Goal: Submit feedback/report problem

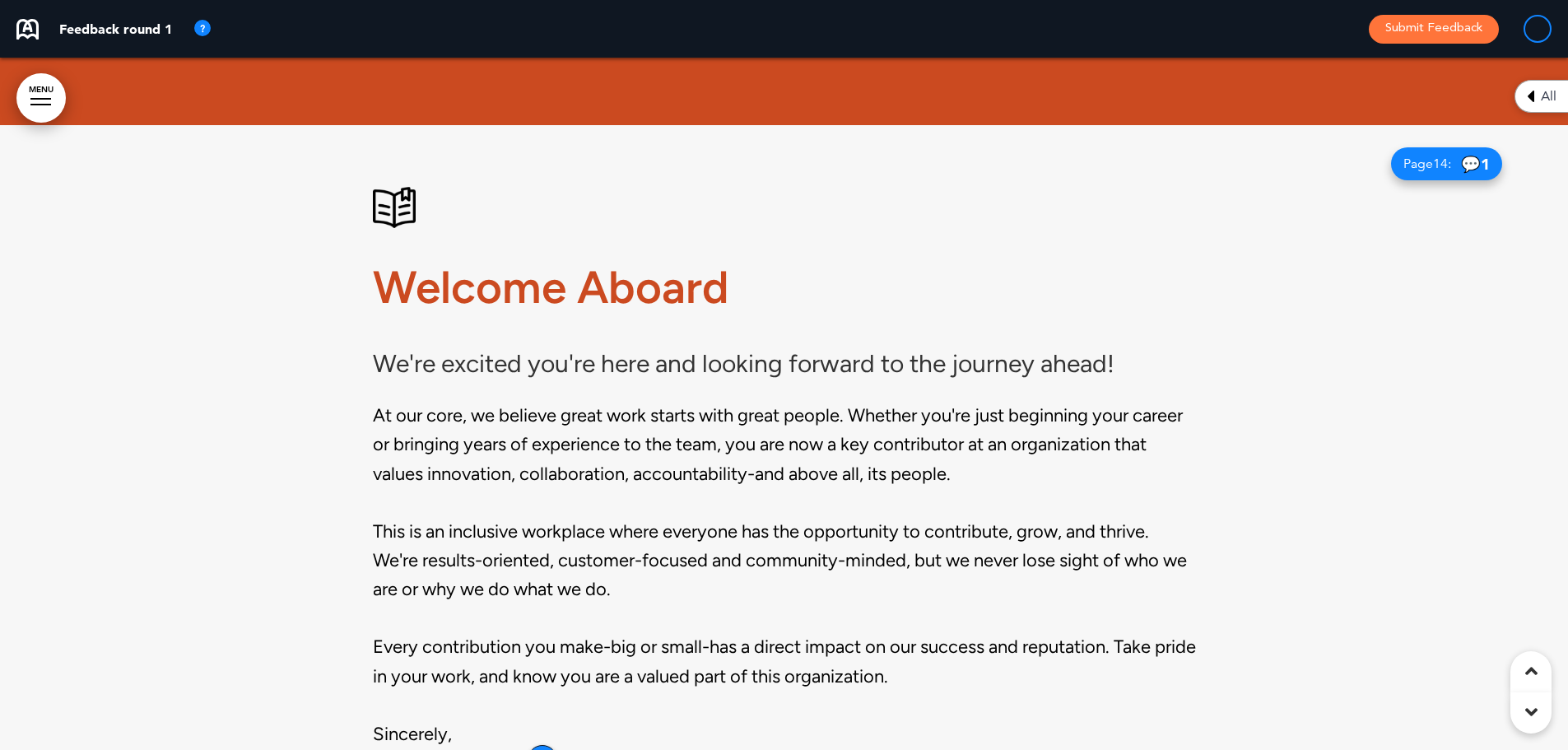
scroll to position [1564, 0]
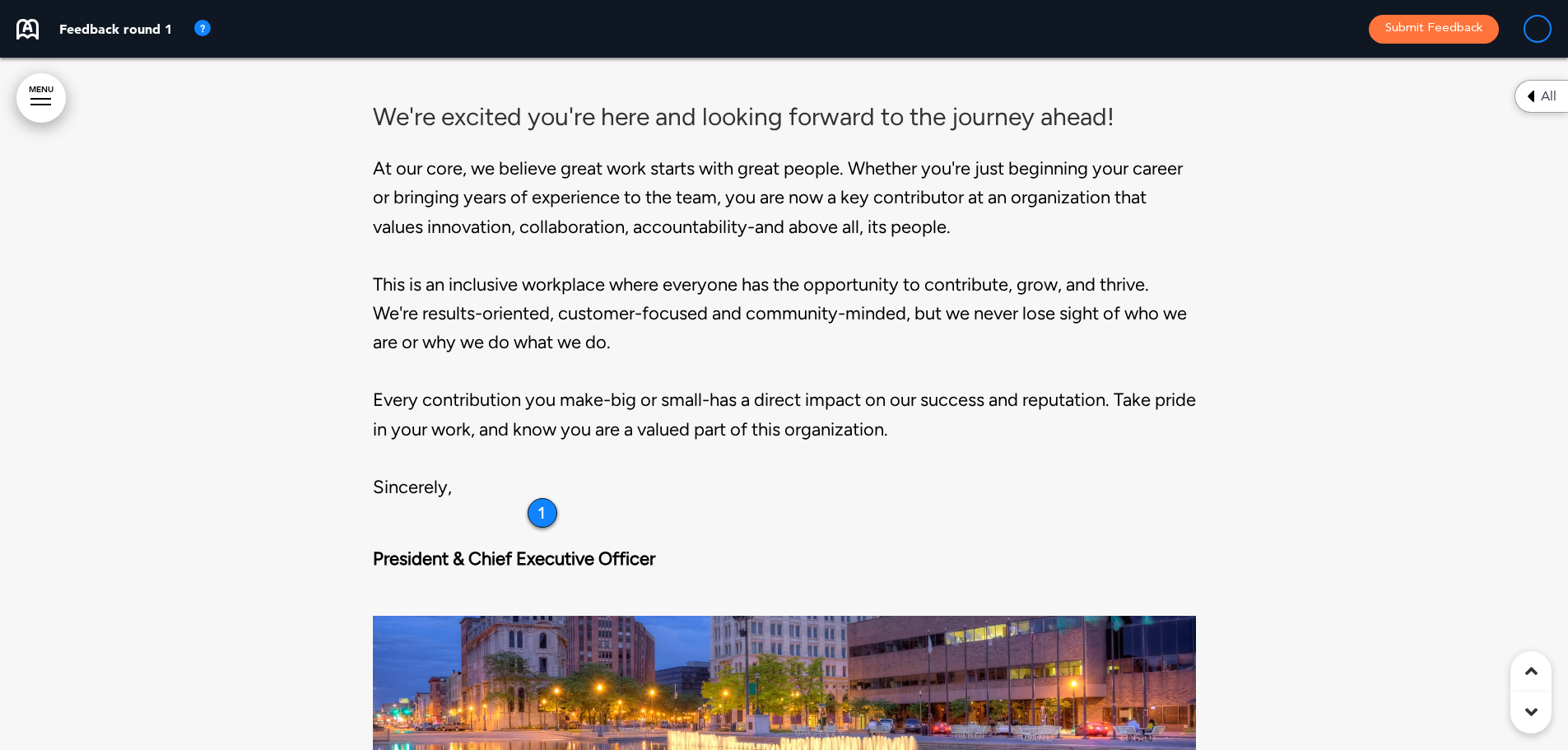
click at [545, 514] on div "1" at bounding box center [542, 513] width 29 height 29
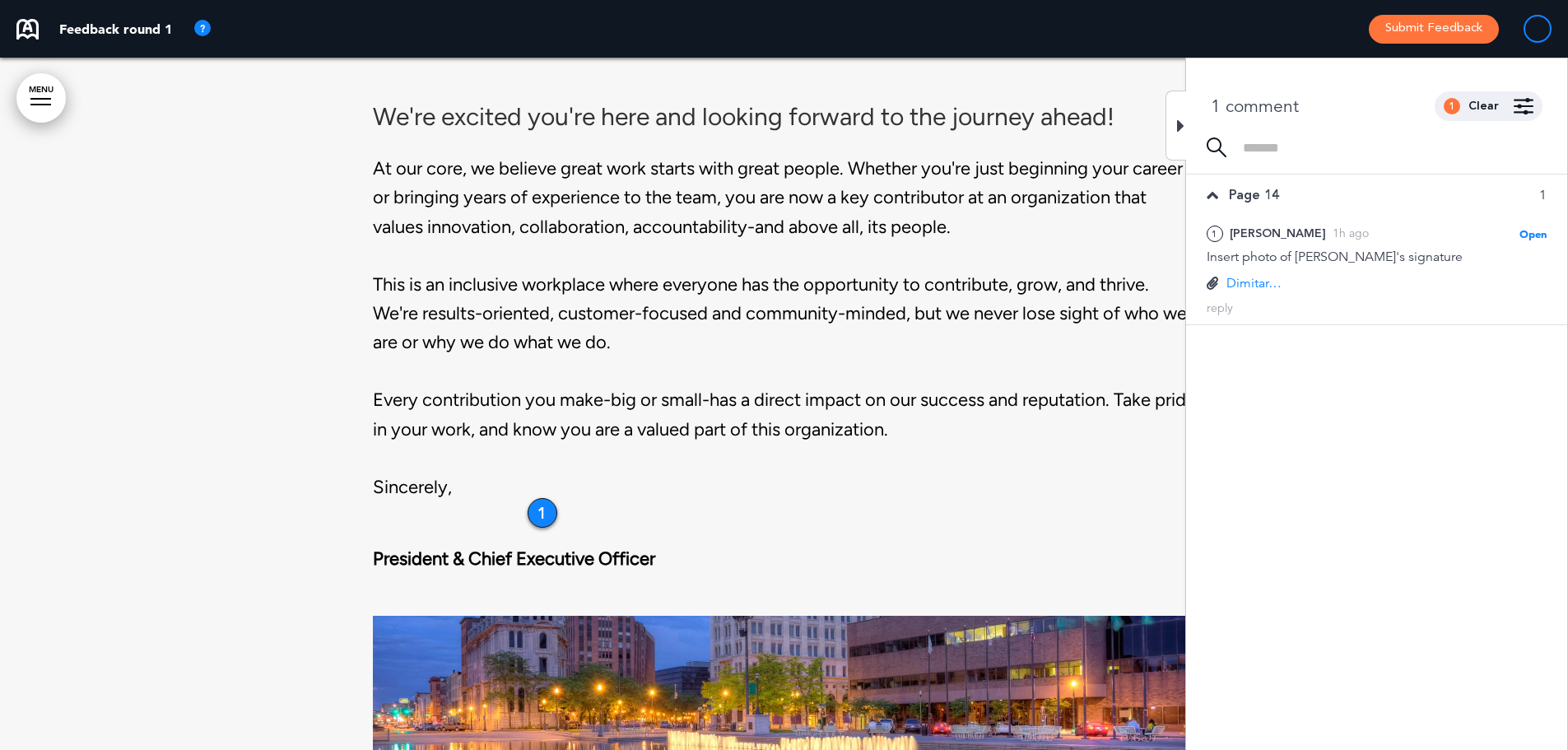
click at [1161, 113] on h6 "We're excited you're here and looking forward to the journey ahead!" at bounding box center [784, 117] width 823 height 25
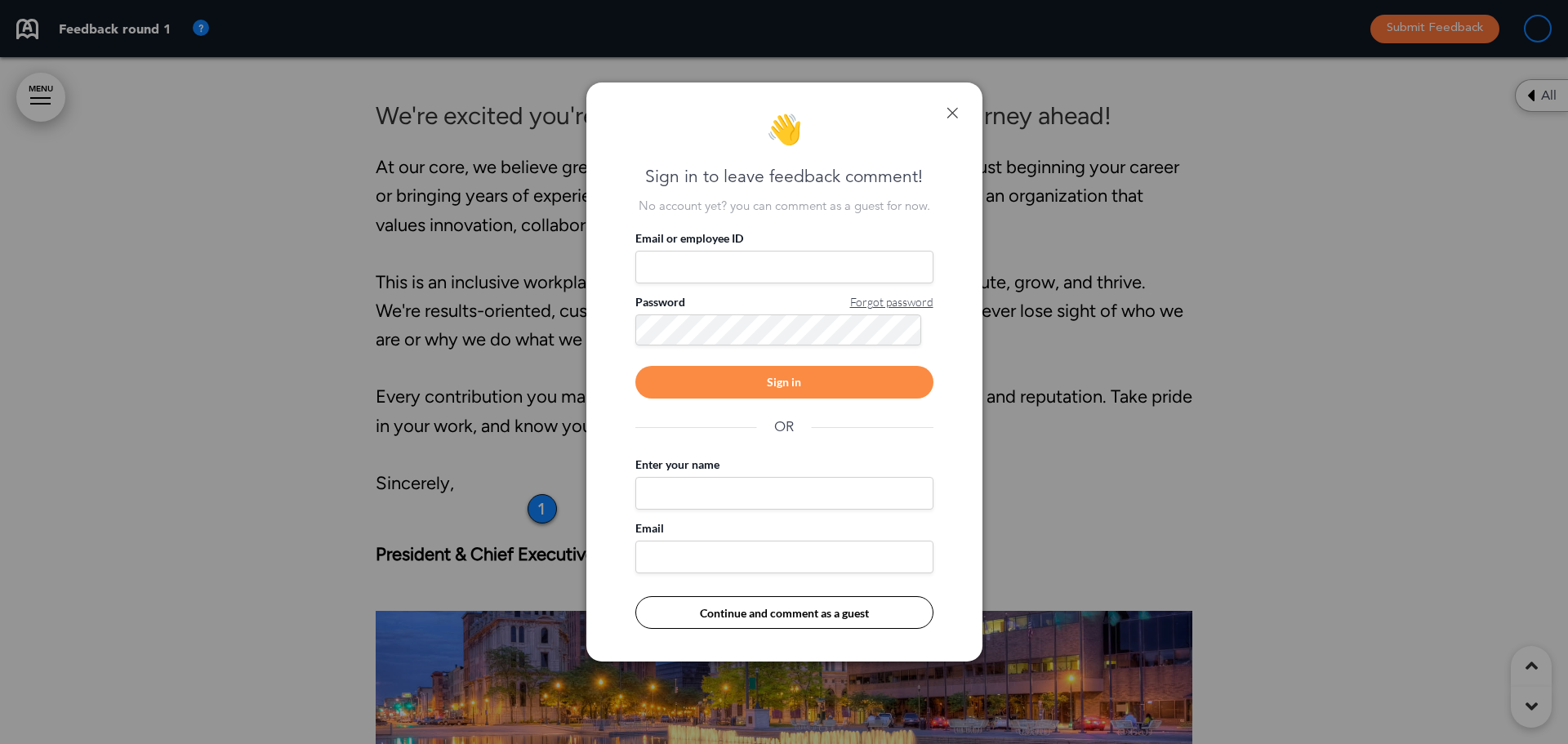
click at [948, 103] on div "👋 Sign in to leave feedback comment! No account yet? you can comment as a guest…" at bounding box center [784, 372] width 396 height 580
click at [951, 112] on link at bounding box center [952, 113] width 11 height 11
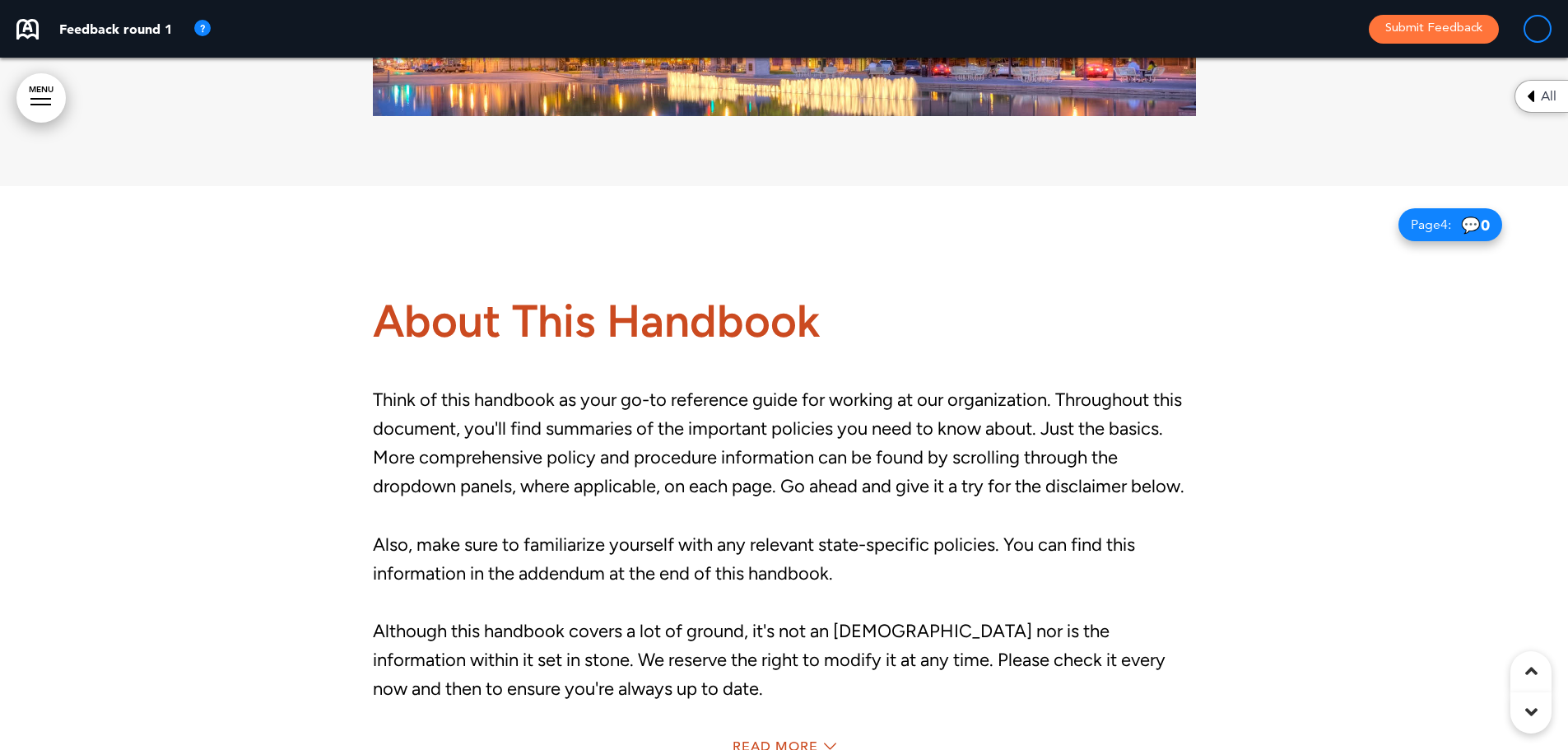
scroll to position [2552, 0]
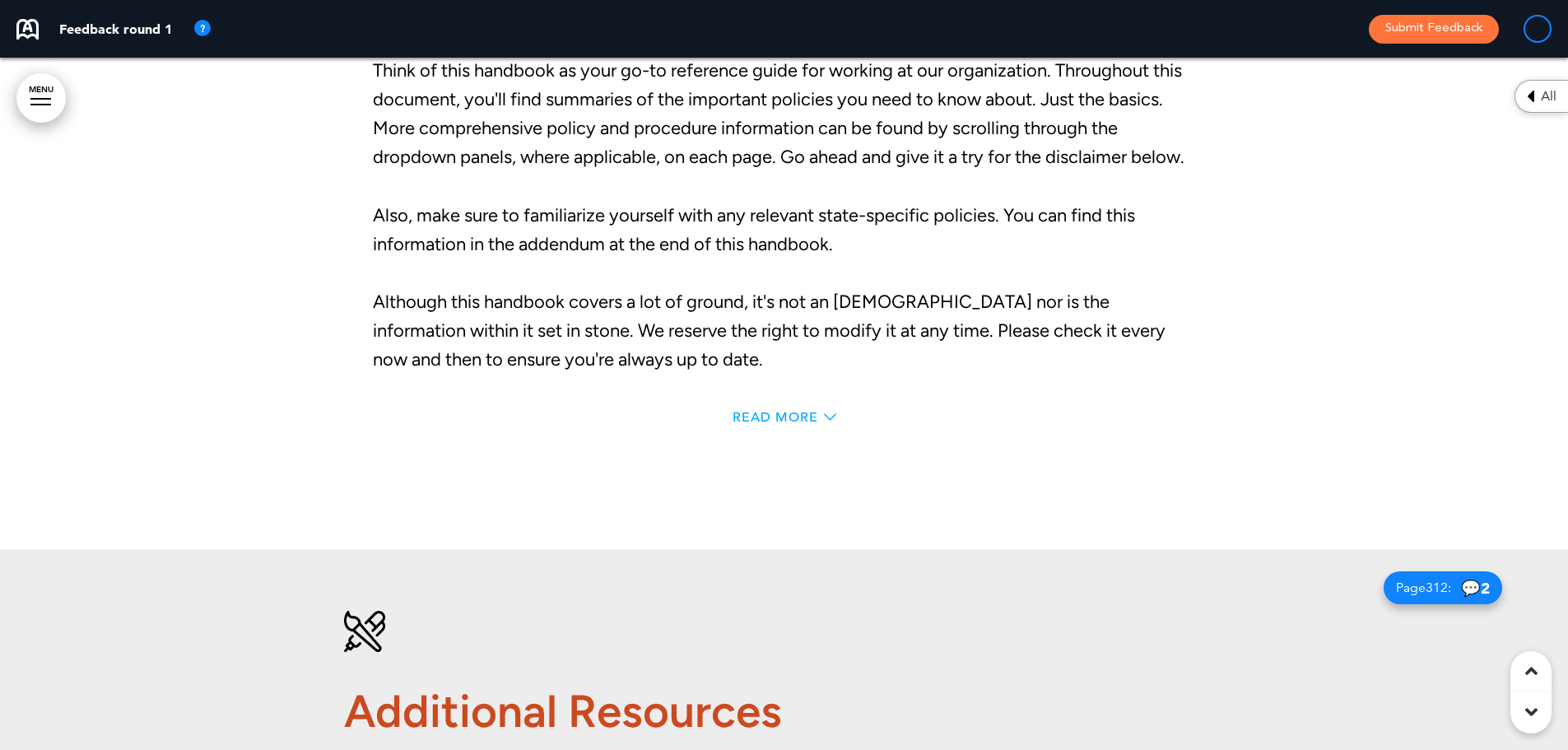
click at [768, 414] on span "Read More" at bounding box center [775, 417] width 86 height 13
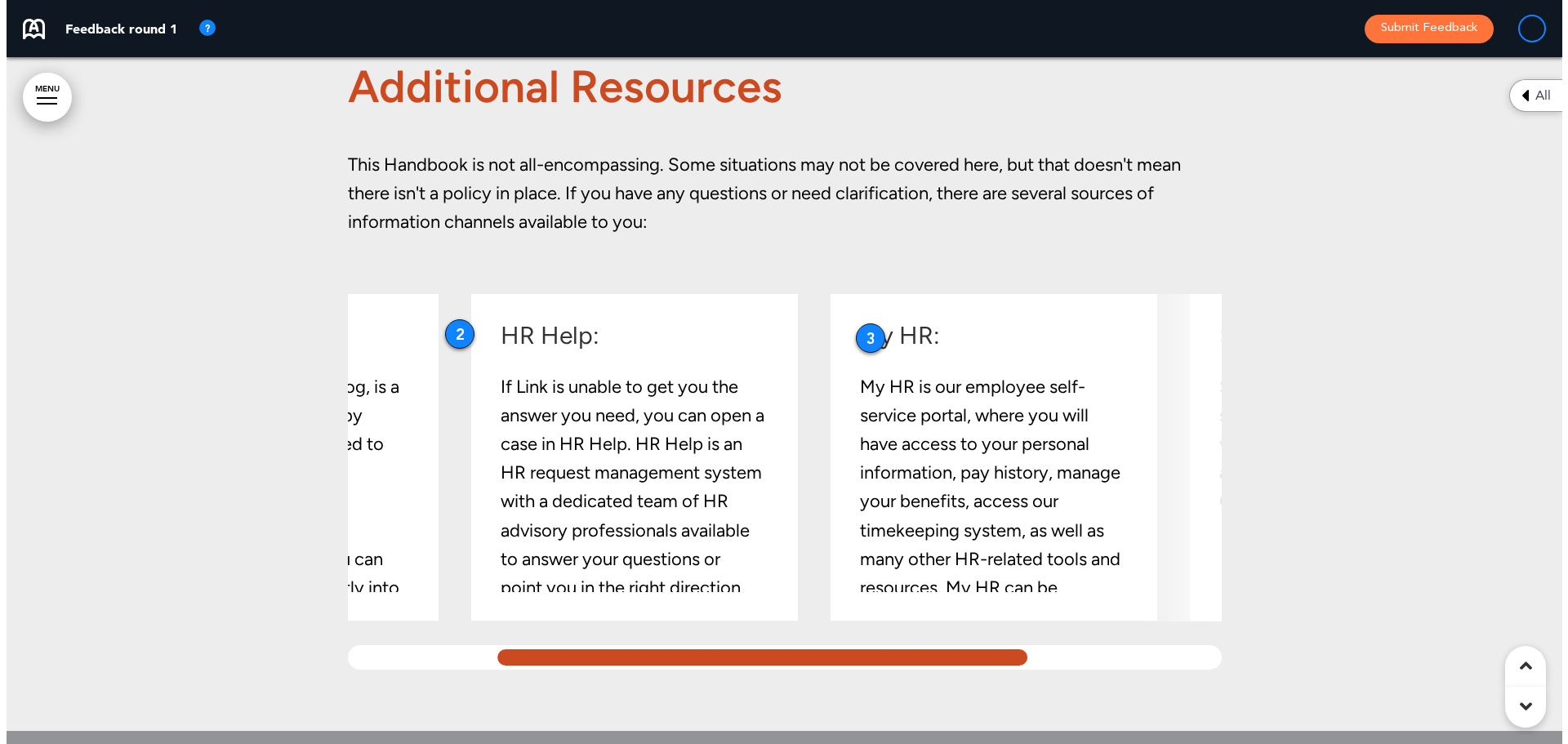
scroll to position [0, 0]
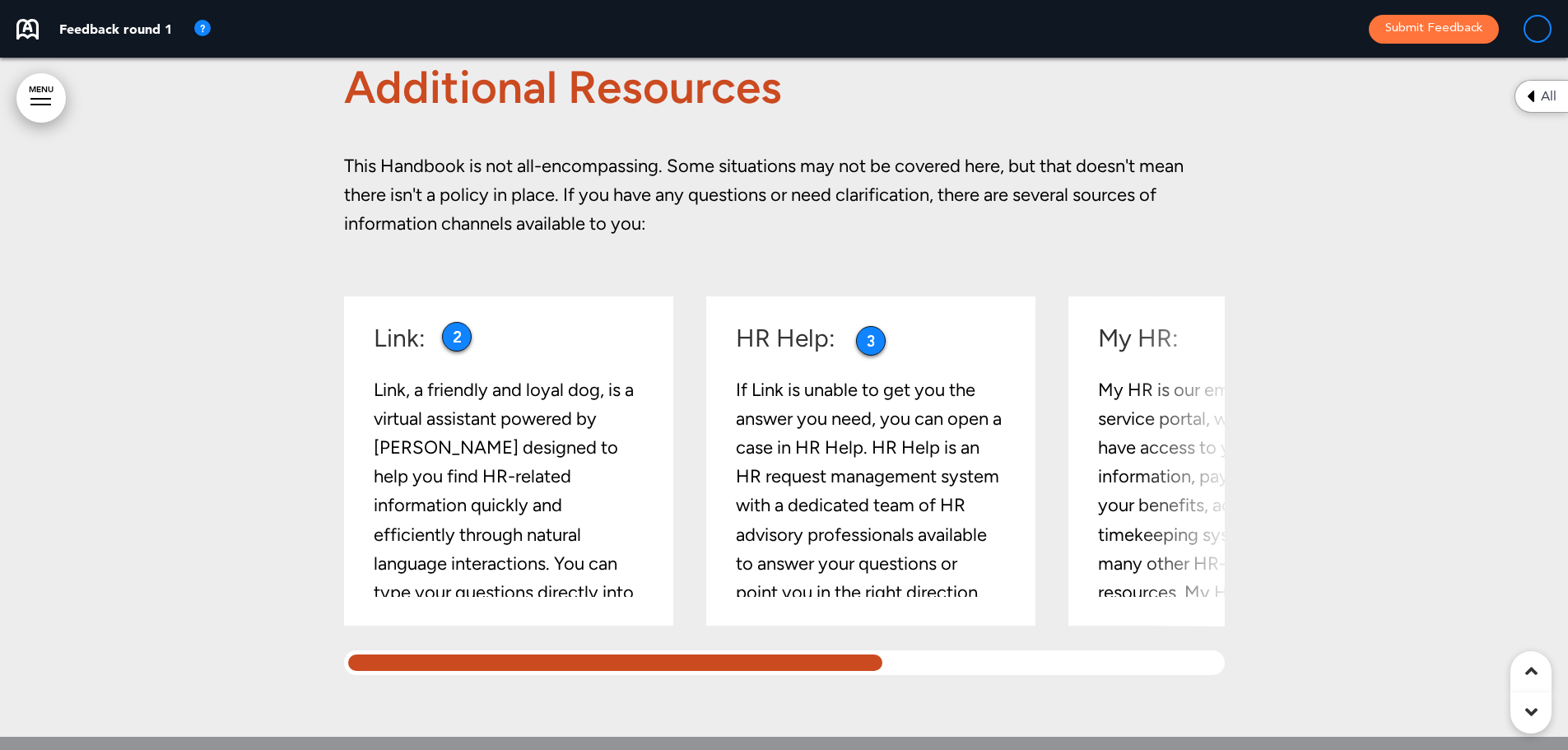
click at [382, 655] on div "Link: Link, a friendly and loyal dog, is a virtual assistant powered by Boost A…" at bounding box center [784, 485] width 881 height 378
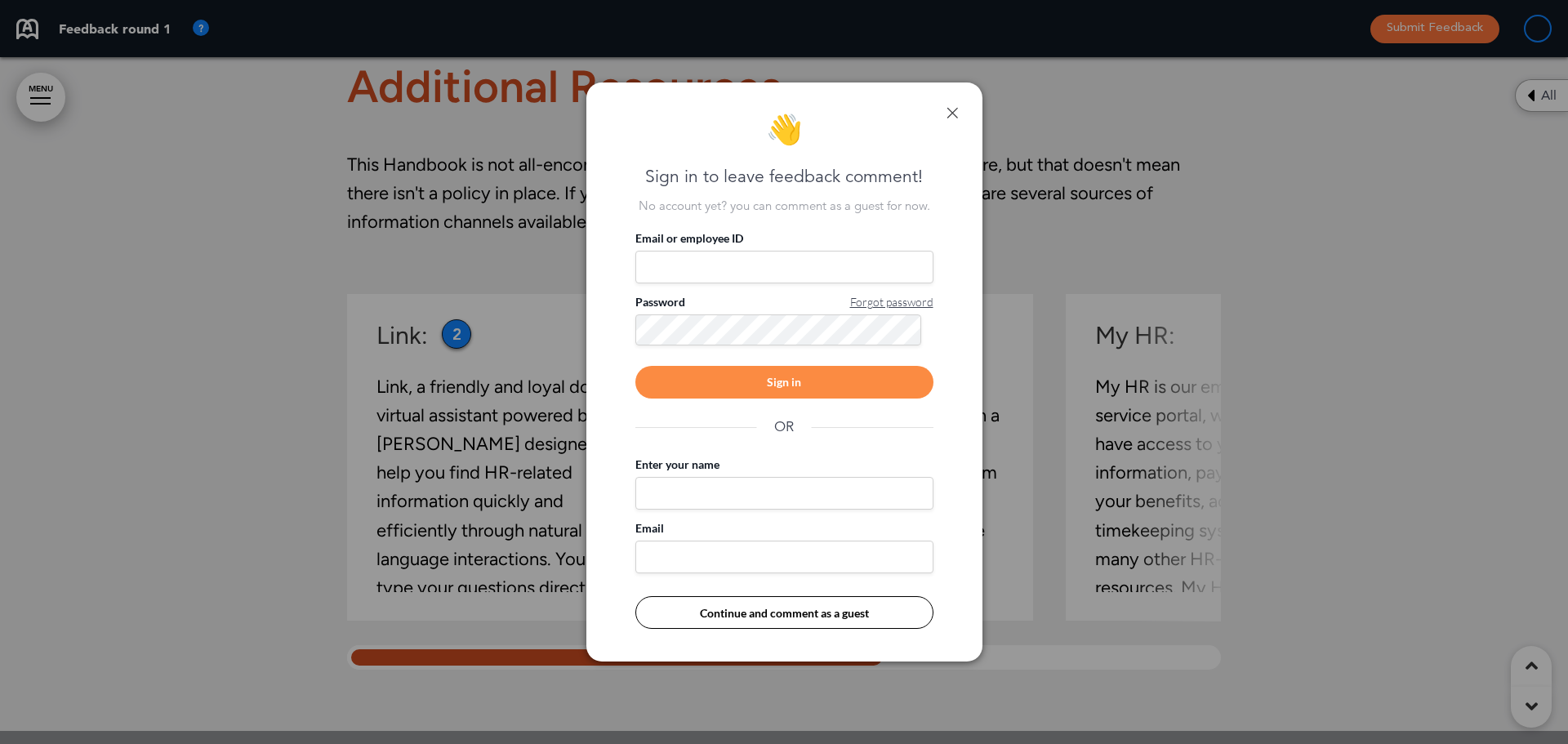
click at [763, 498] on input "Enter your name" at bounding box center [784, 493] width 298 height 33
type input "**********"
click at [670, 557] on input "Email" at bounding box center [784, 557] width 298 height 33
type input "**********"
click at [741, 616] on button "Continue and comment as a guest" at bounding box center [784, 613] width 298 height 33
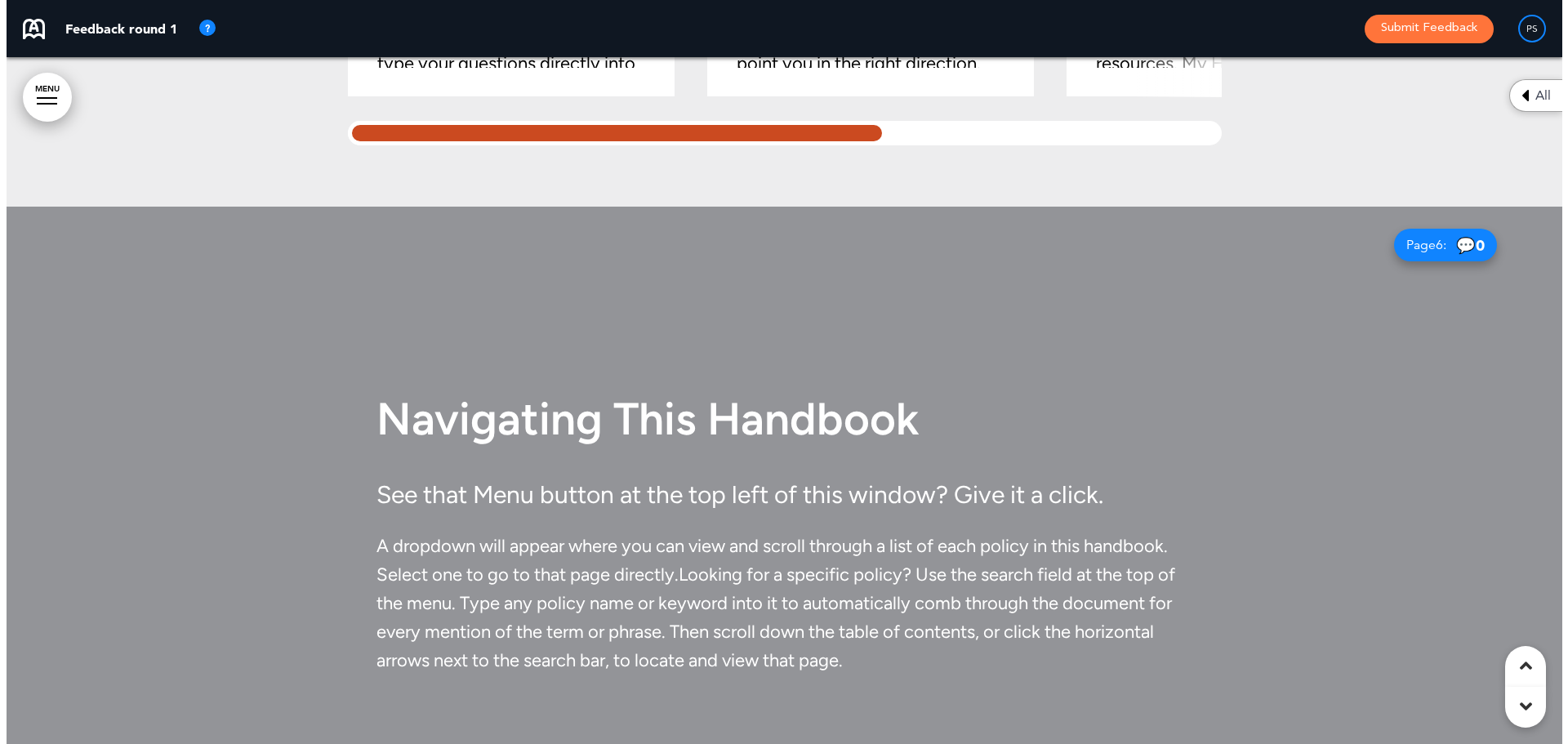
scroll to position [3839, 0]
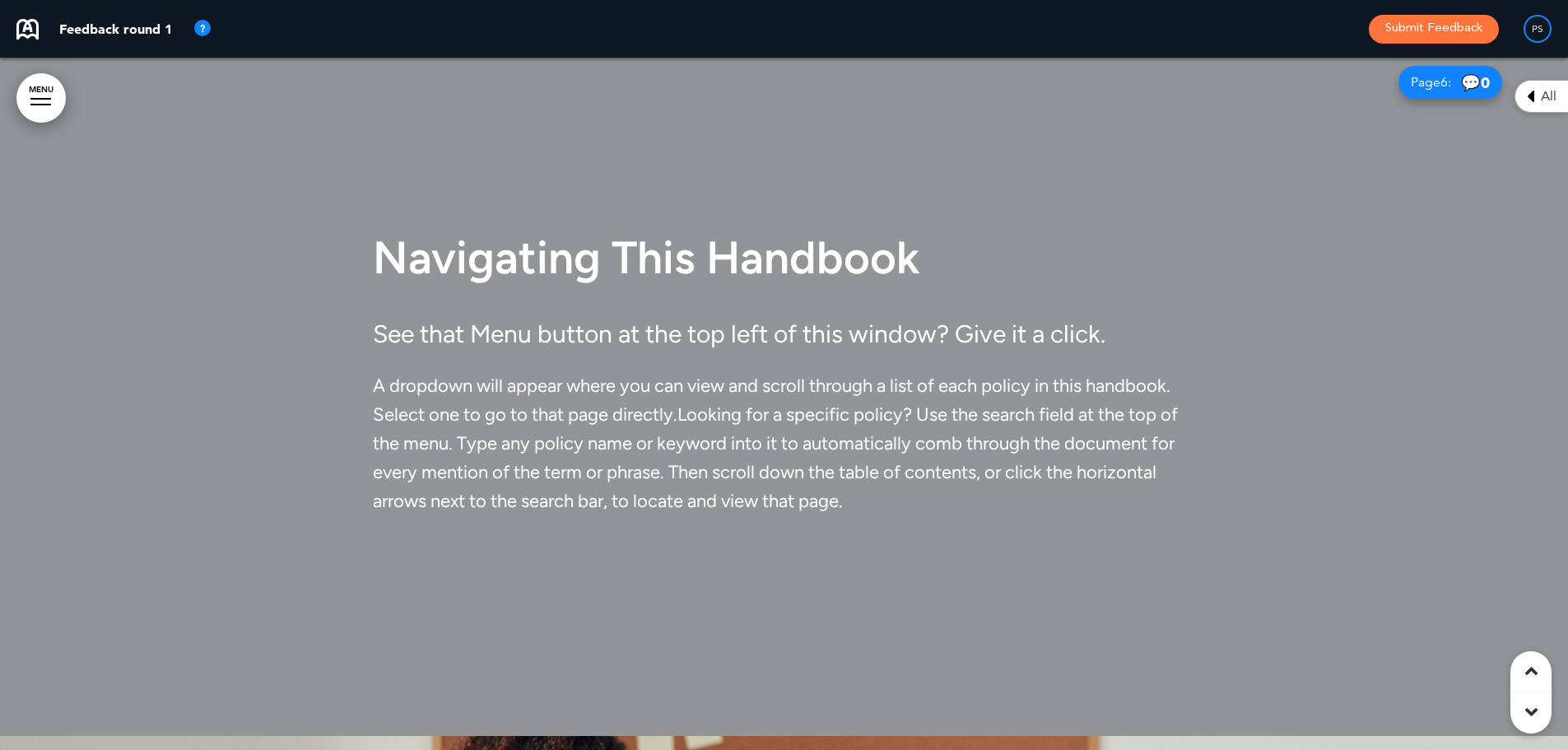
click at [43, 94] on link "MENU" at bounding box center [41, 98] width 49 height 49
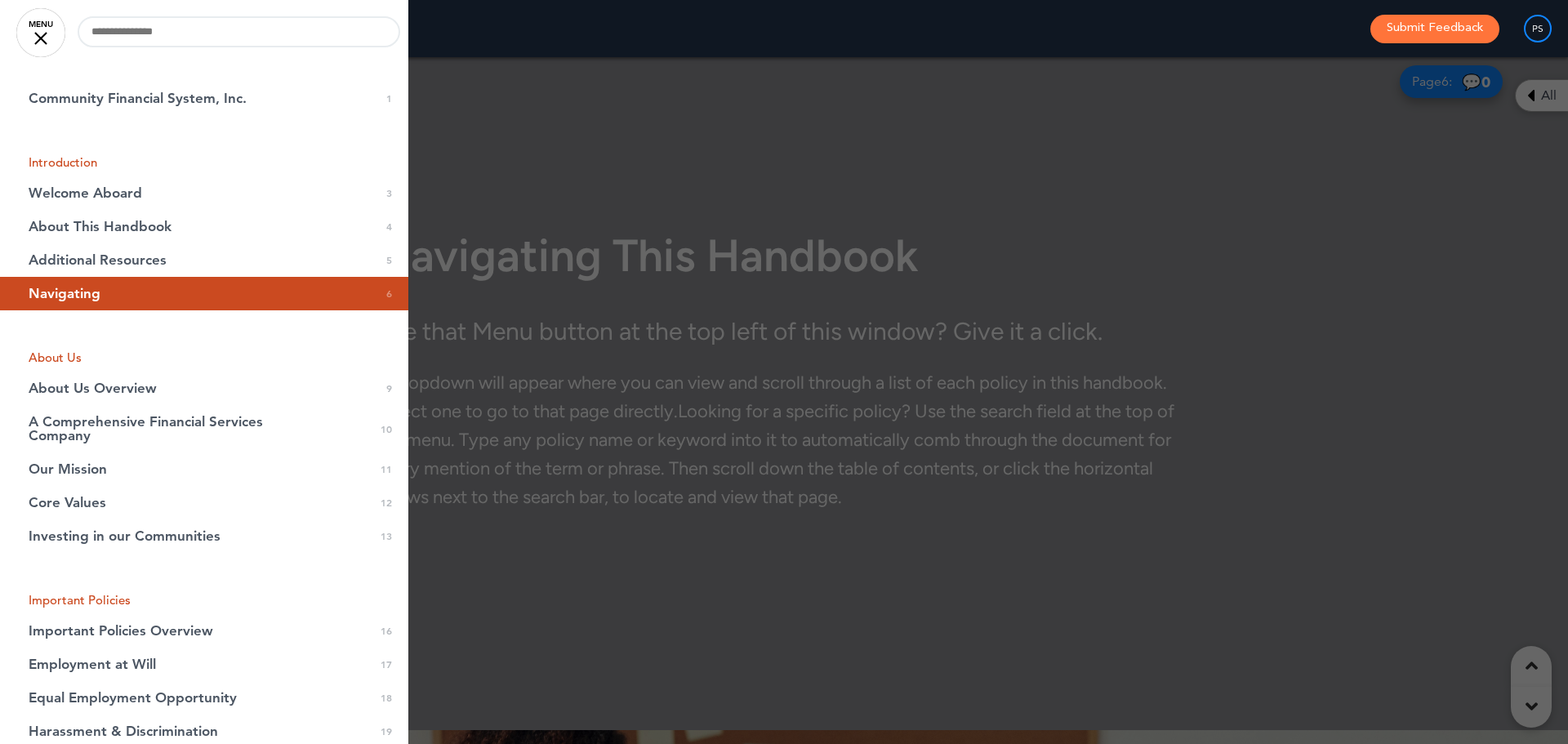
click at [49, 36] on link "MENU" at bounding box center [40, 33] width 49 height 49
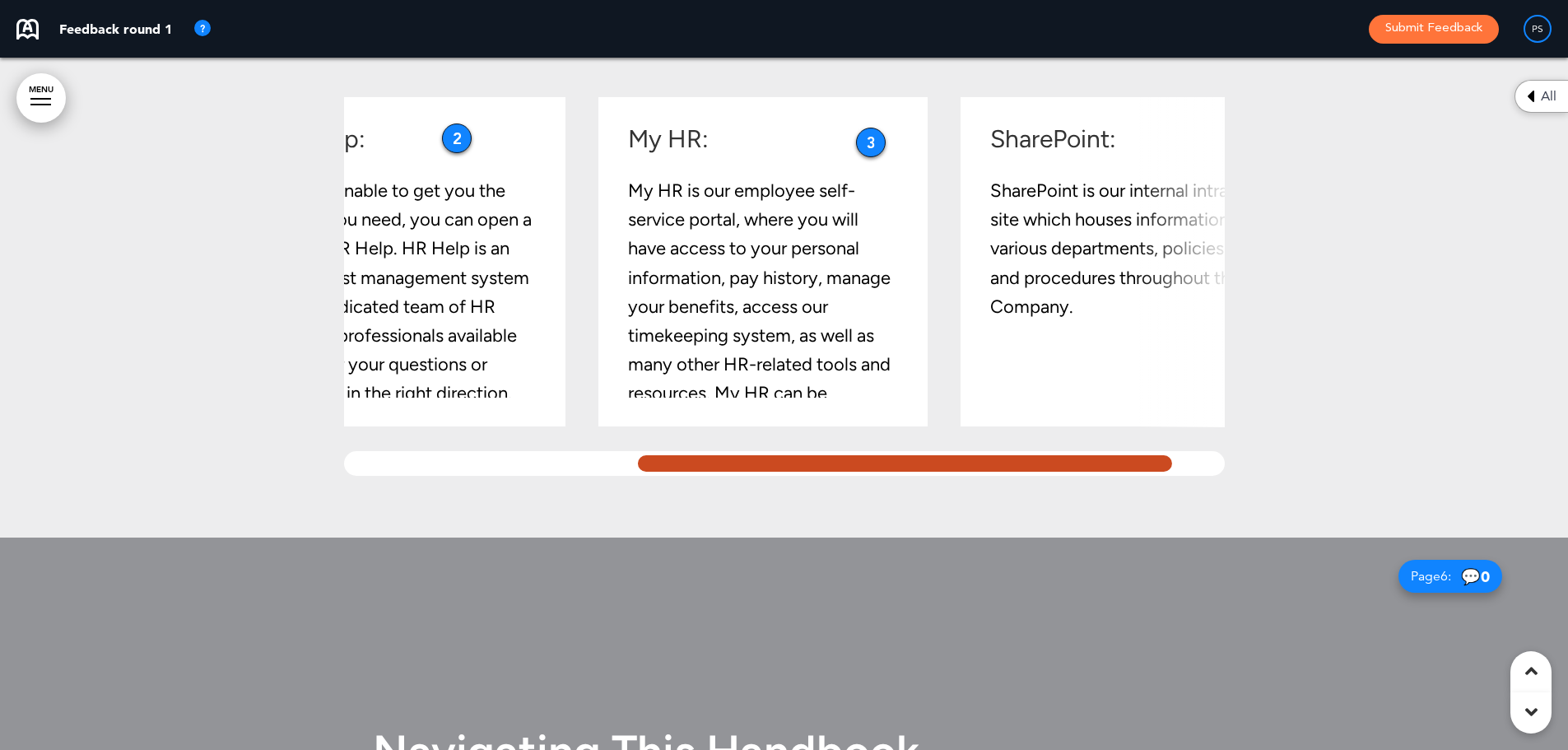
scroll to position [0, 535]
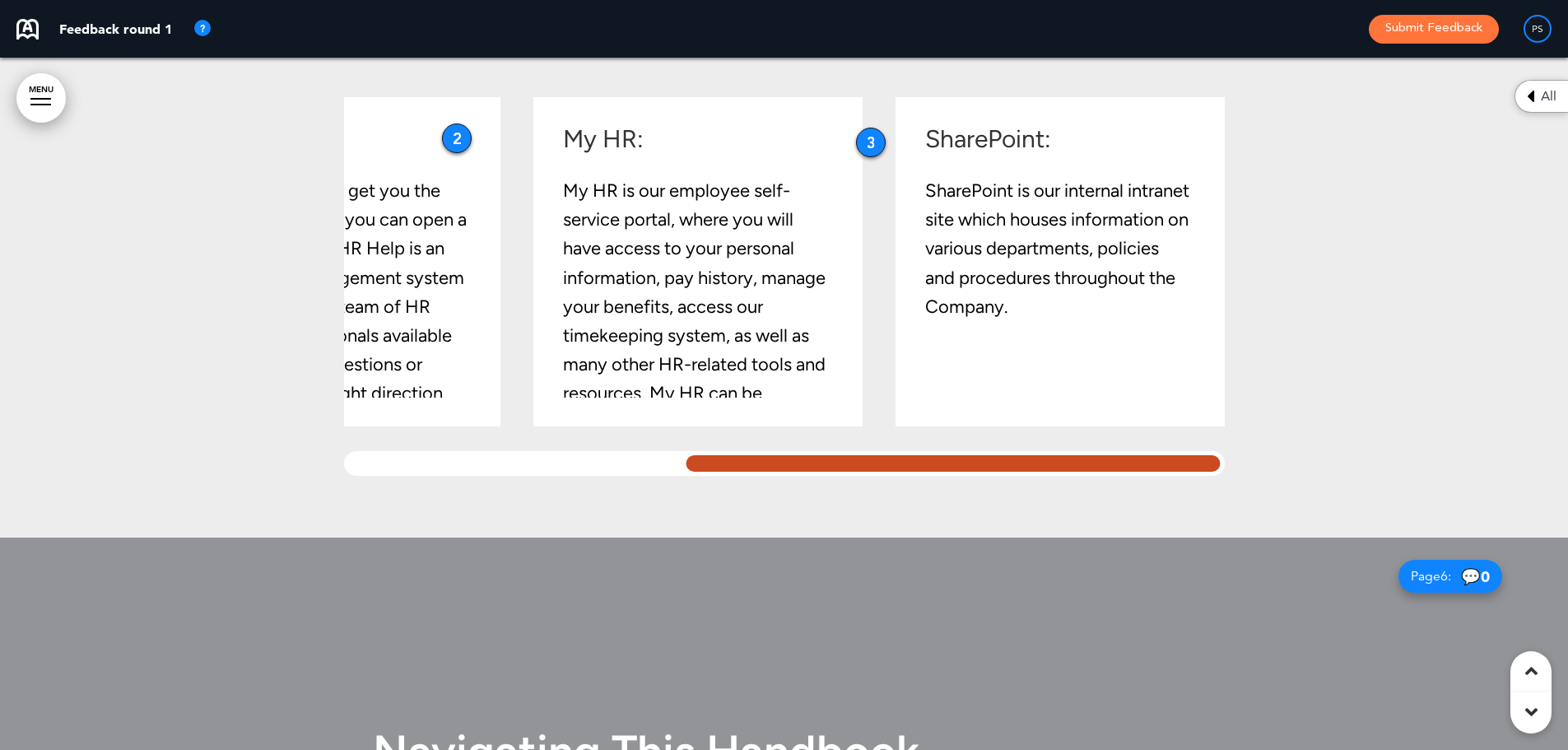
click at [1177, 509] on div "Additional Resources This Handbook is not all-encompassing. Some situations may…" at bounding box center [784, 131] width 881 height 811
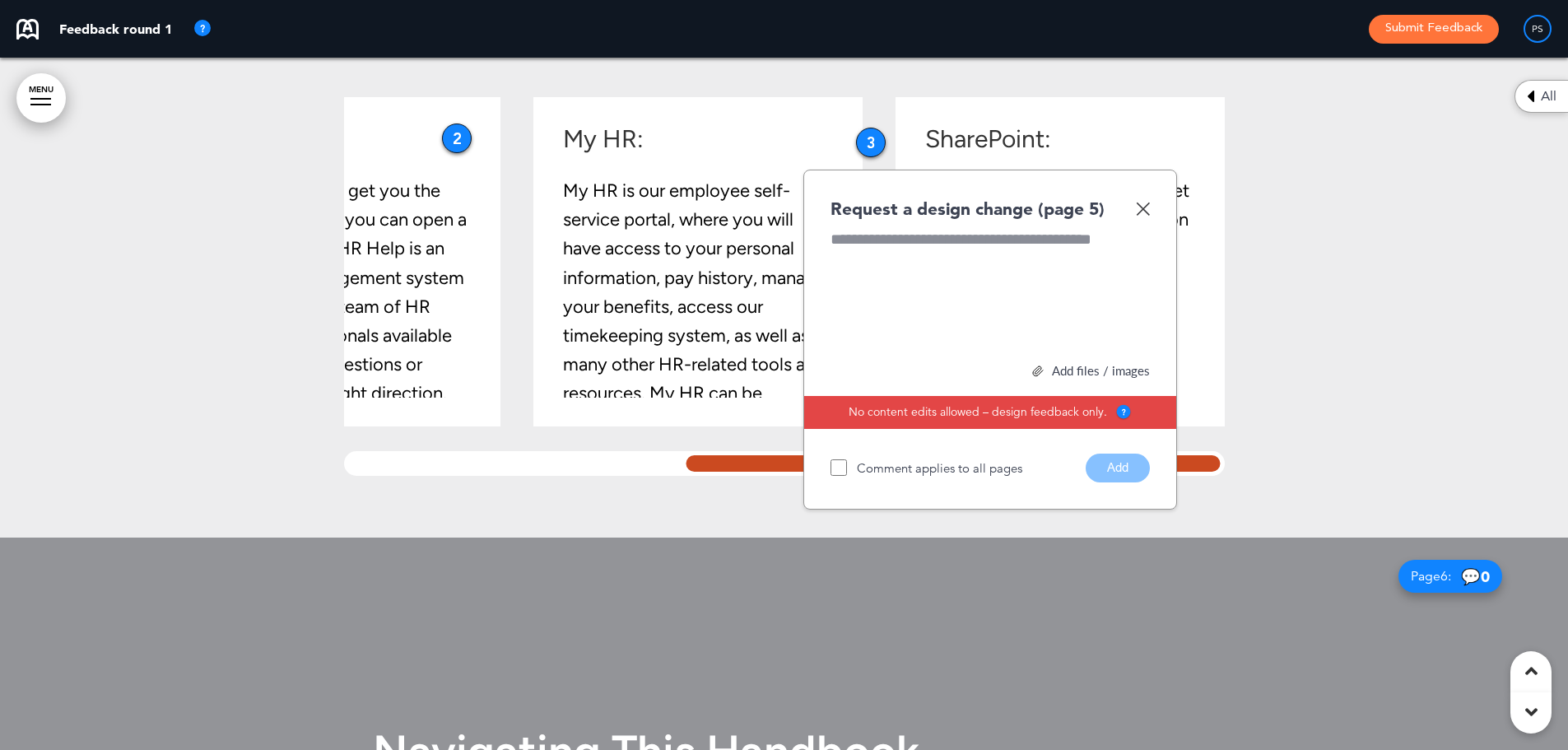
click at [1145, 215] on img at bounding box center [1143, 209] width 14 height 14
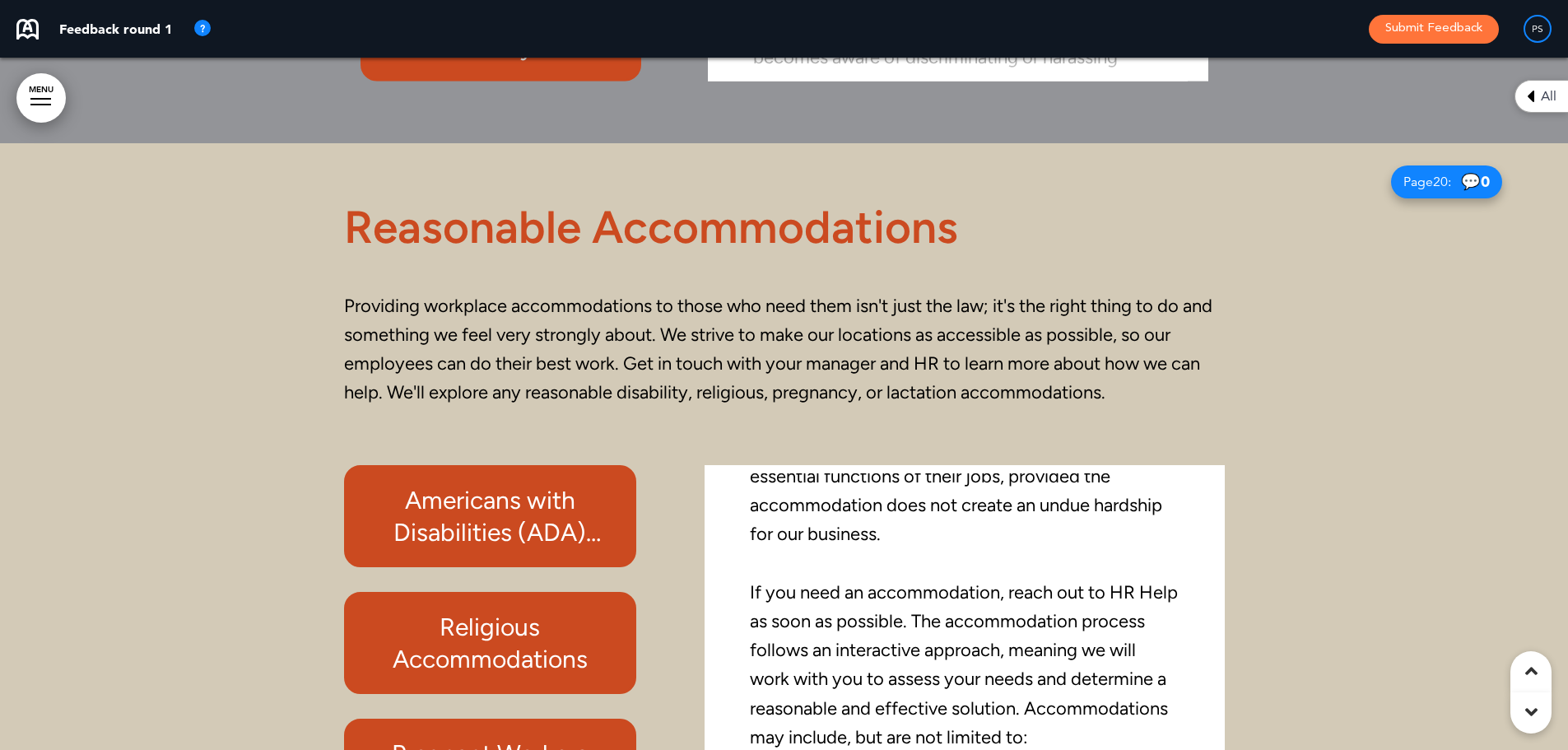
scroll to position [15642, 0]
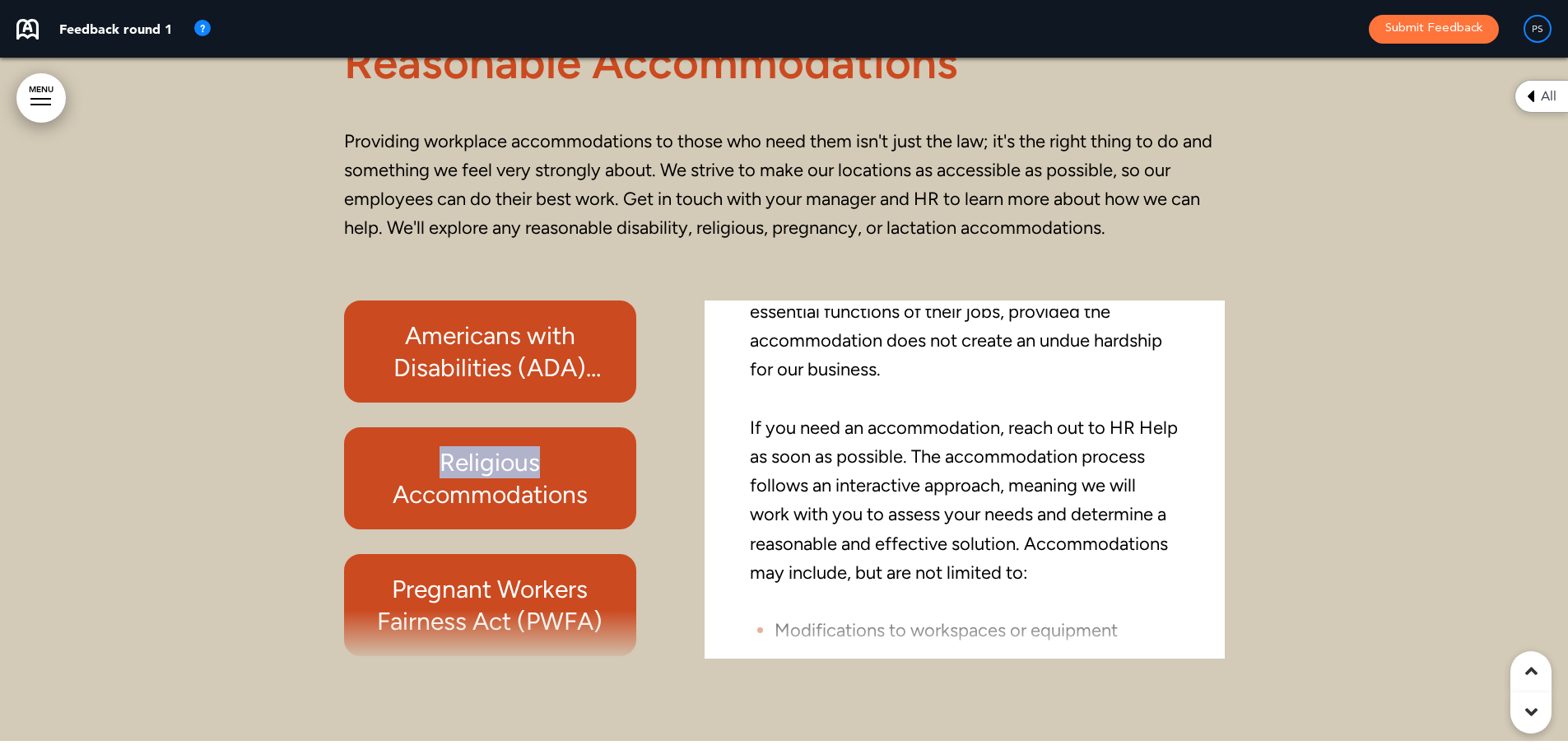
drag, startPoint x: 655, startPoint y: 363, endPoint x: 660, endPoint y: 439, distance: 76.2
click at [661, 437] on div "Americans with Disabilities (ADA) Compliance Religious Accommodations Pregnant …" at bounding box center [507, 480] width 326 height 359
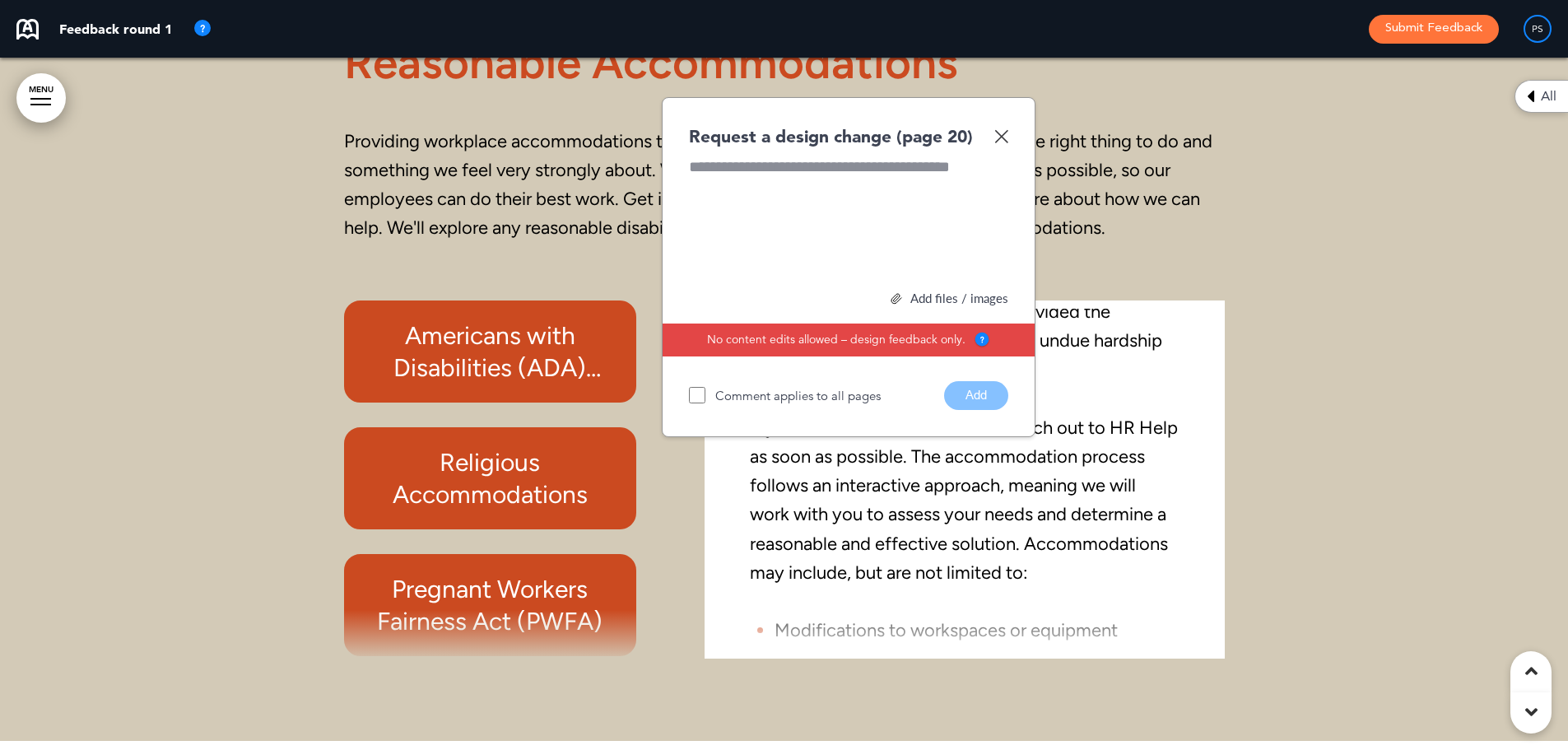
click at [1004, 136] on img at bounding box center [1001, 136] width 14 height 14
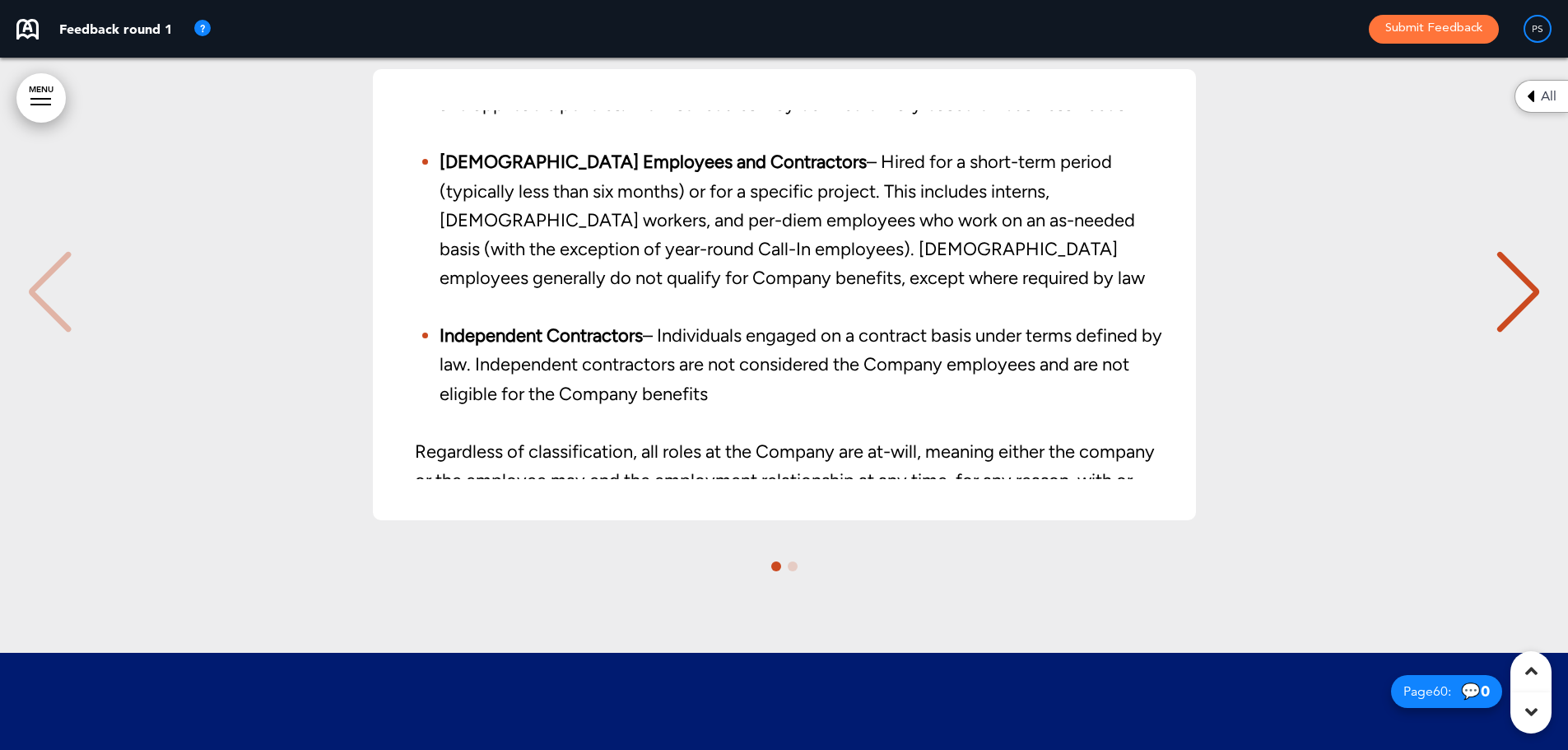
scroll to position [364, 0]
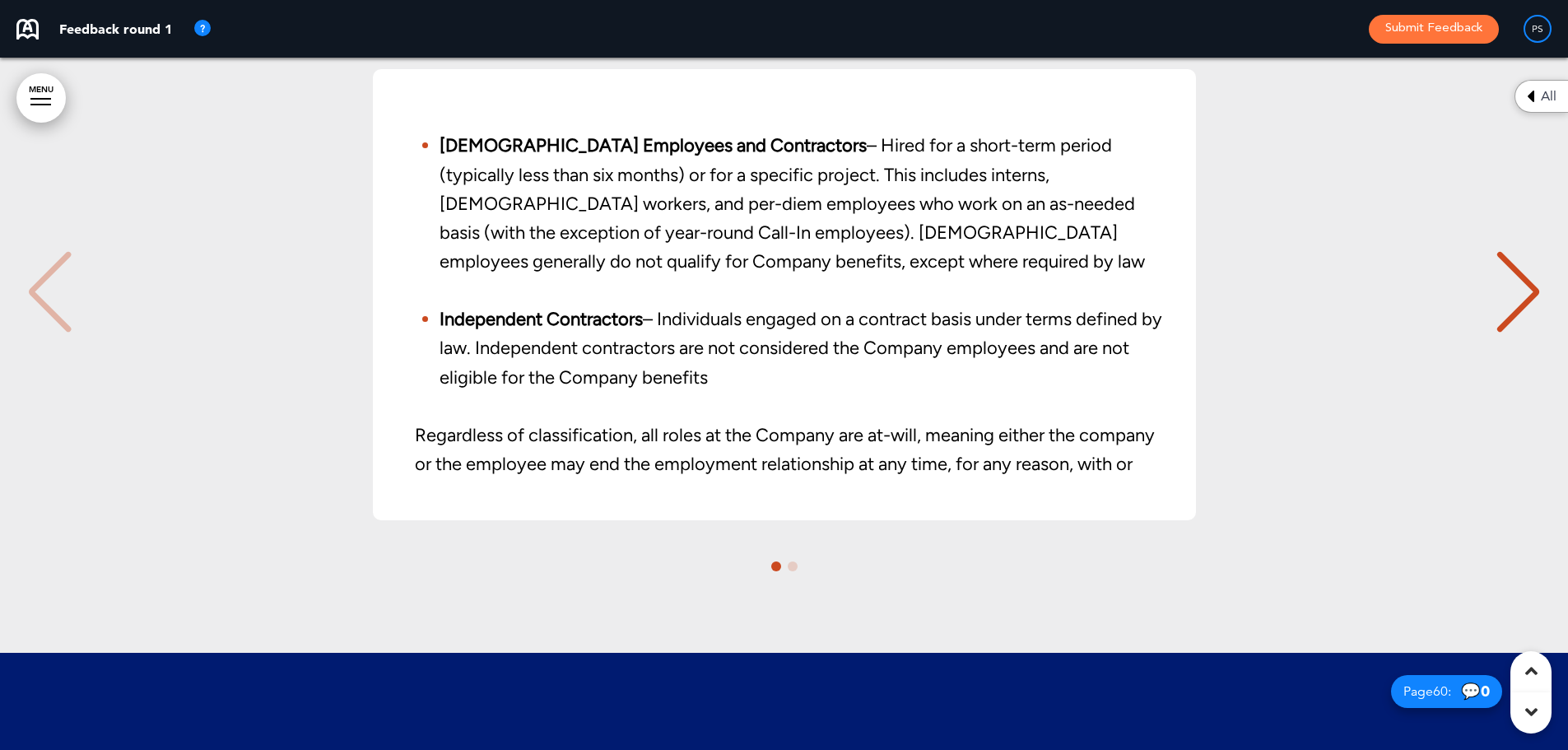
click at [1526, 300] on div "Next slide" at bounding box center [1518, 292] width 50 height 82
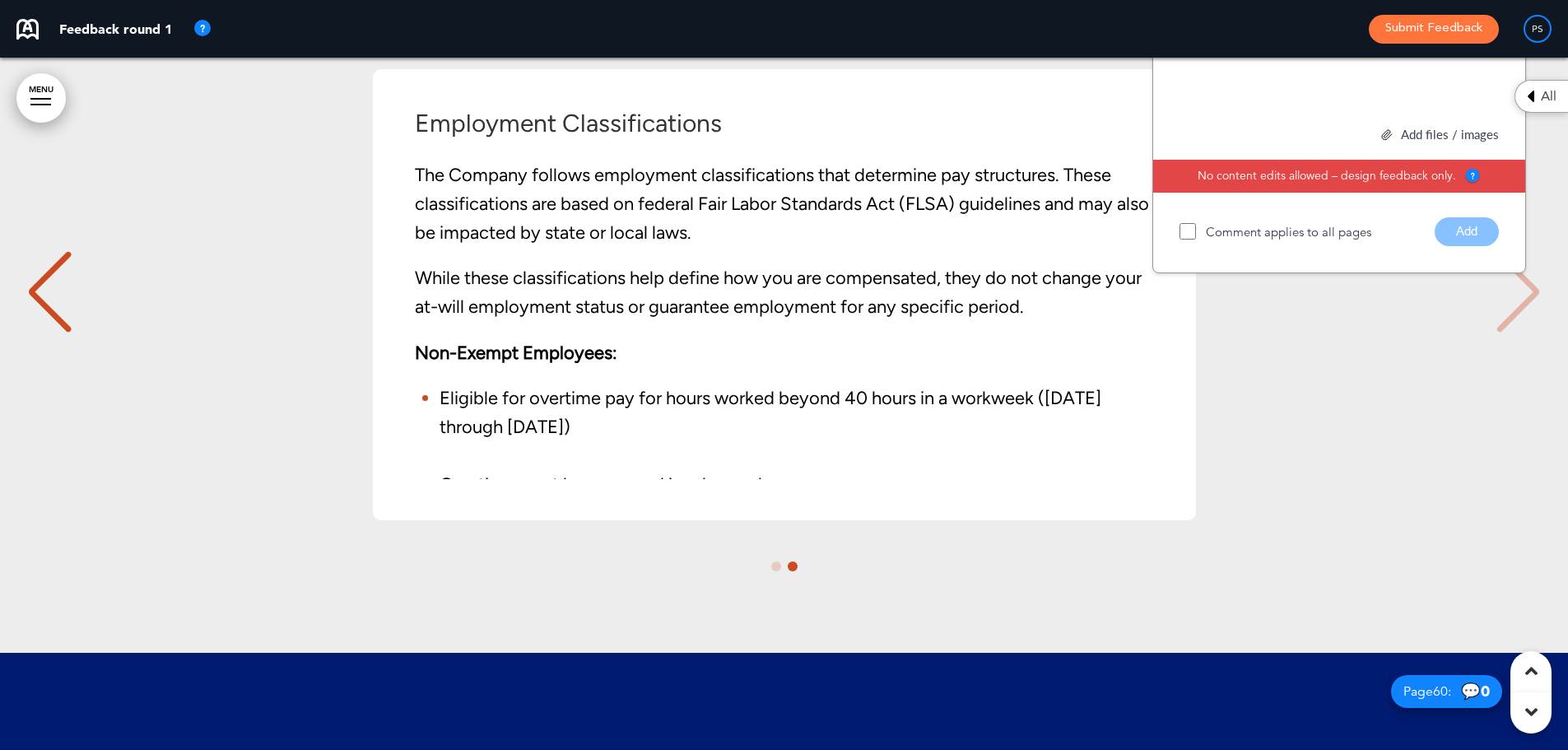
scroll to position [47667, 0]
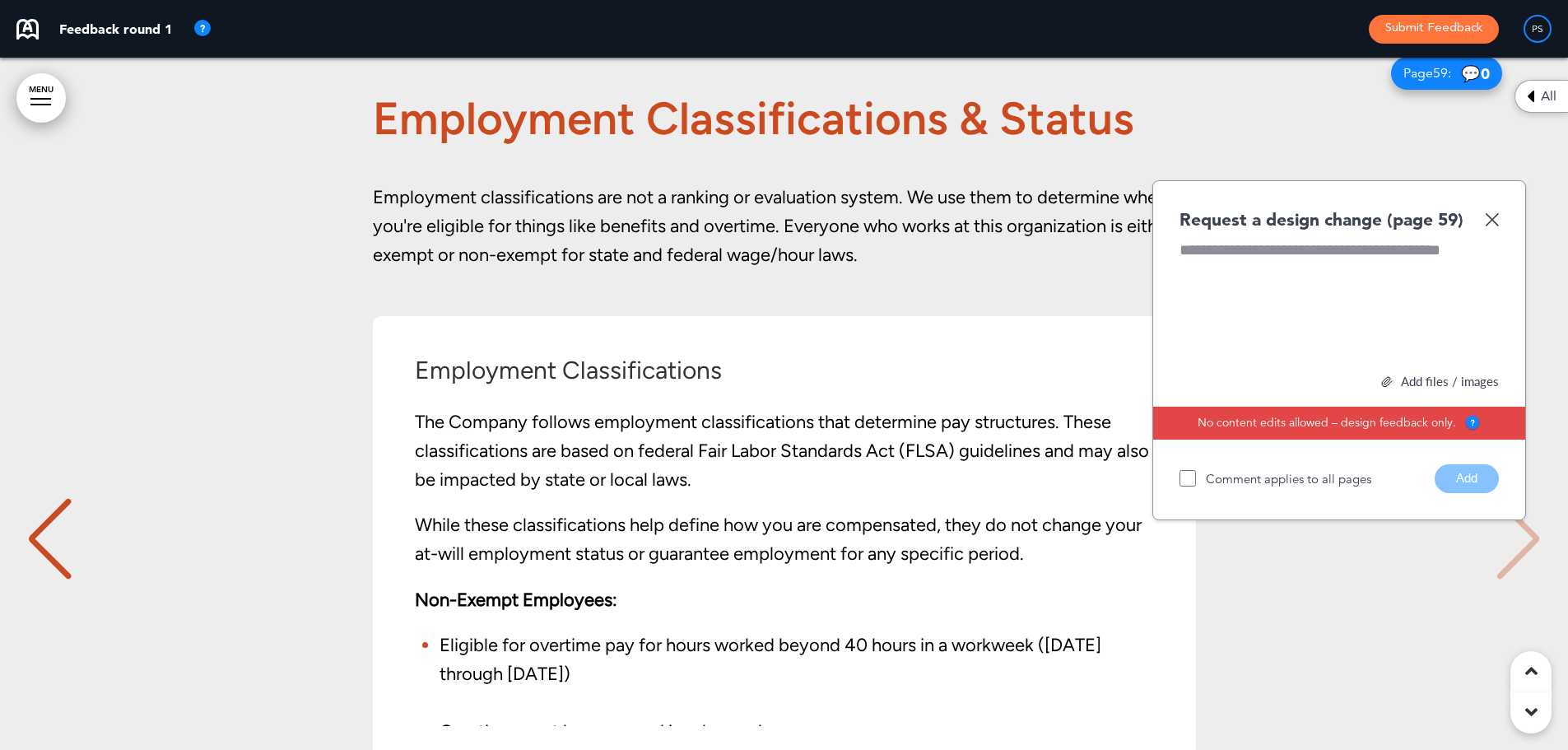
click at [1492, 226] on img at bounding box center [1492, 219] width 14 height 14
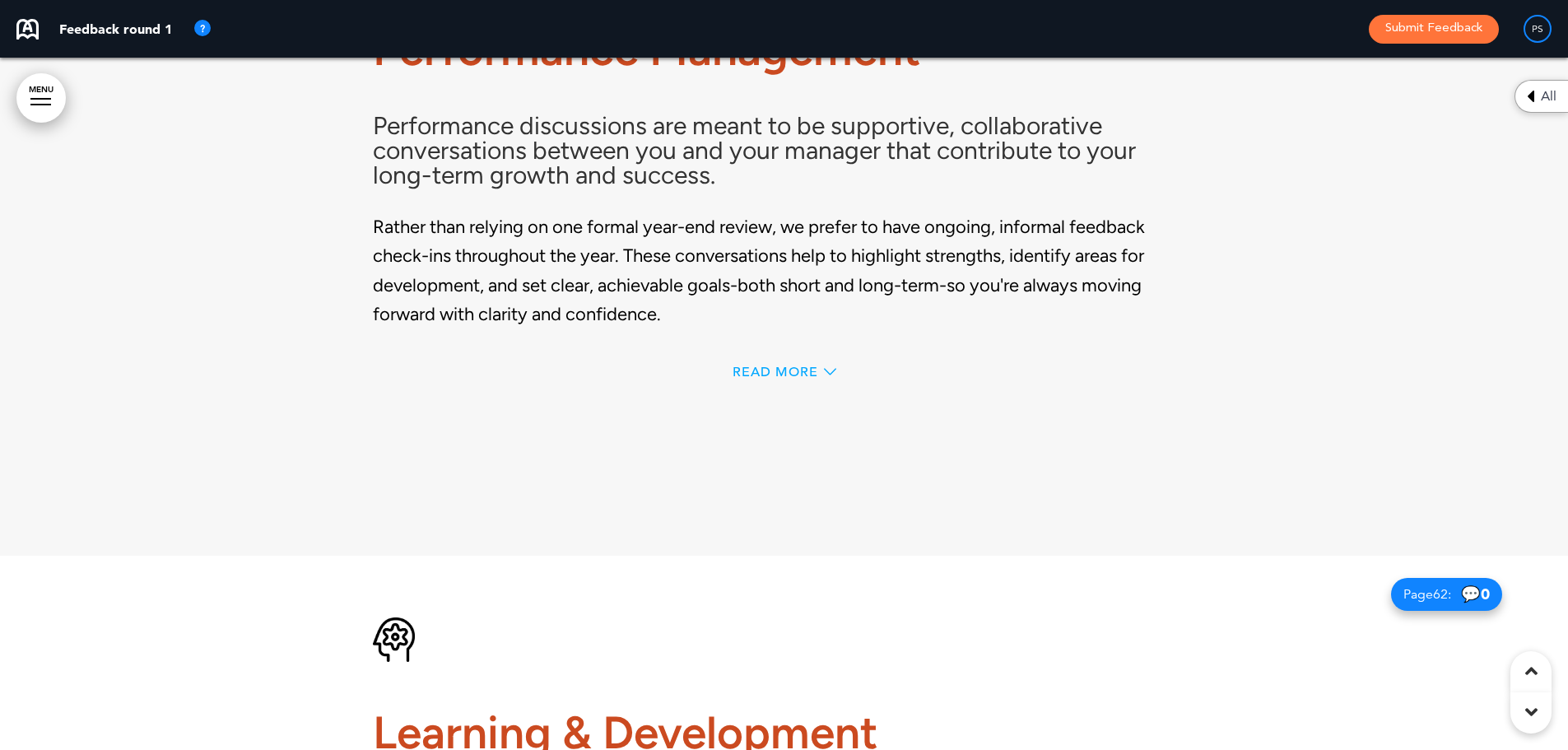
scroll to position [49313, 0]
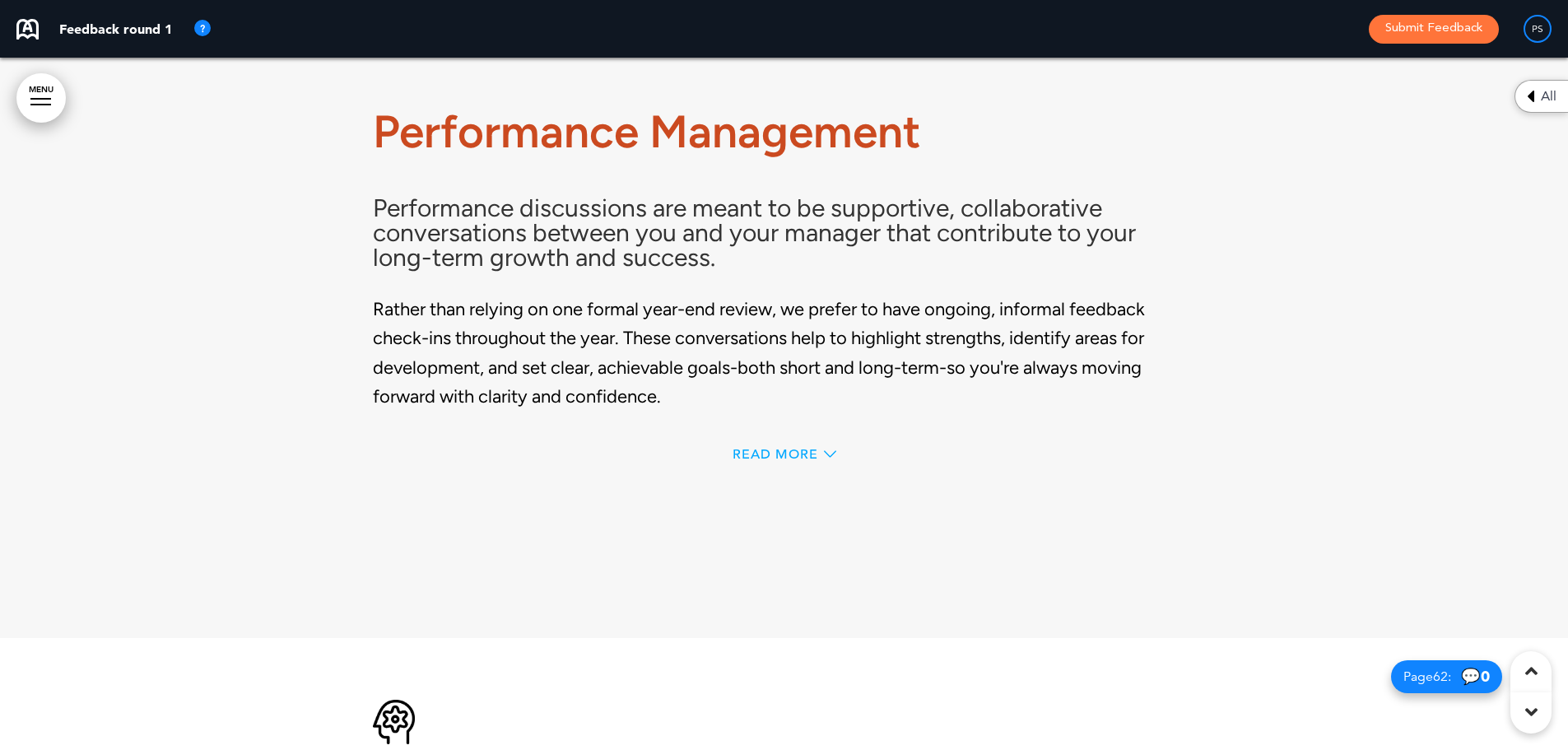
click at [775, 461] on span "Read More" at bounding box center [775, 454] width 86 height 13
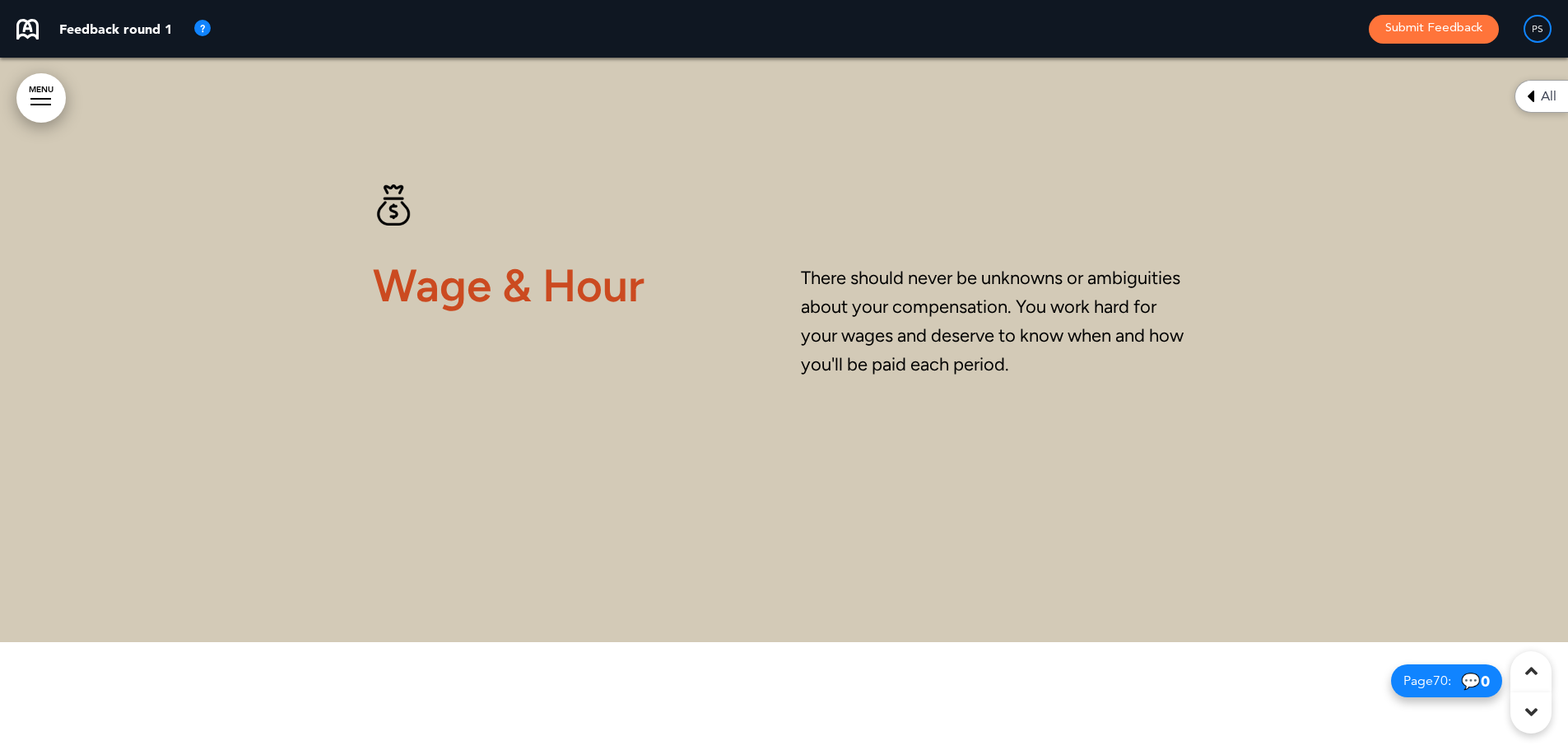
scroll to position [0, 0]
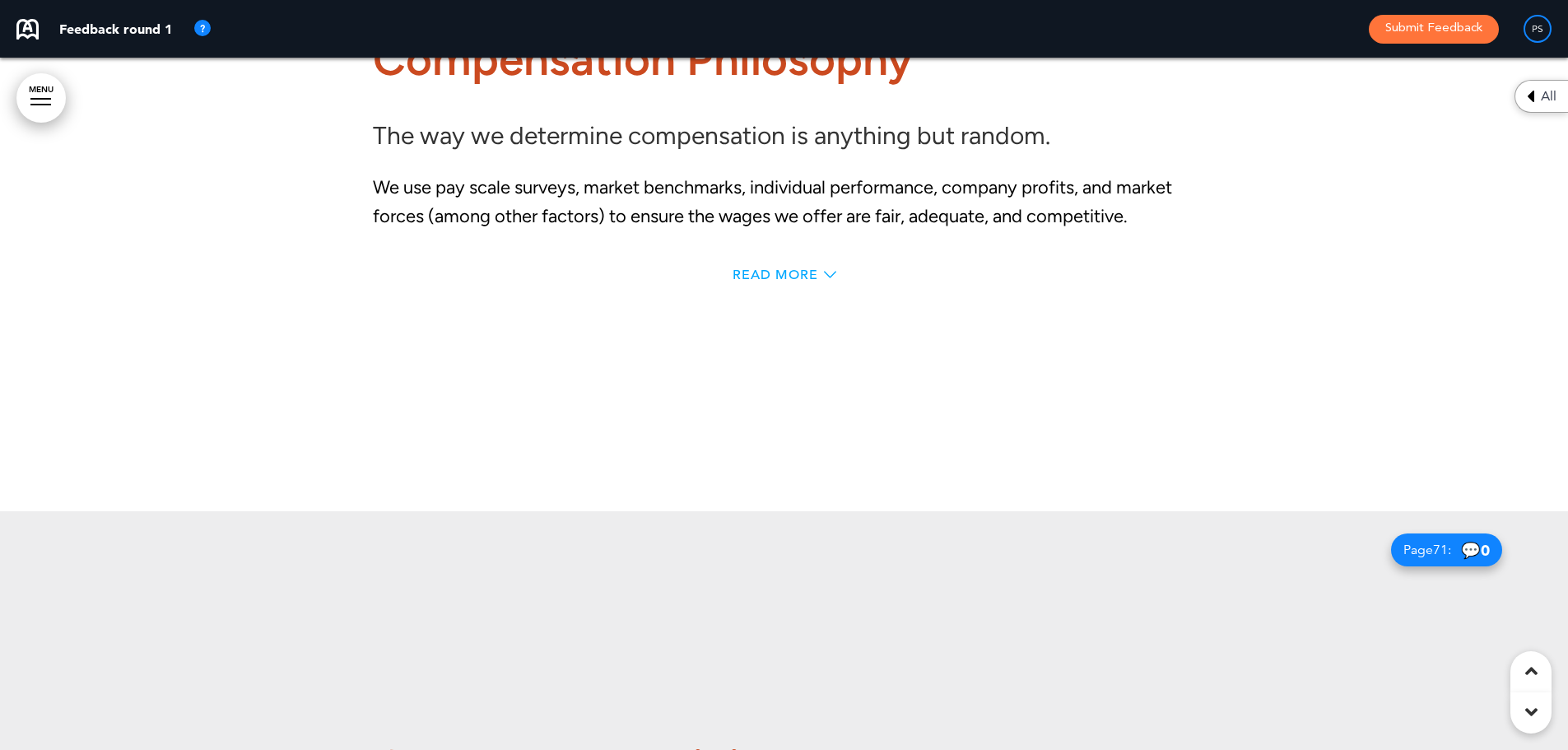
click at [812, 281] on span "Read More" at bounding box center [775, 275] width 86 height 13
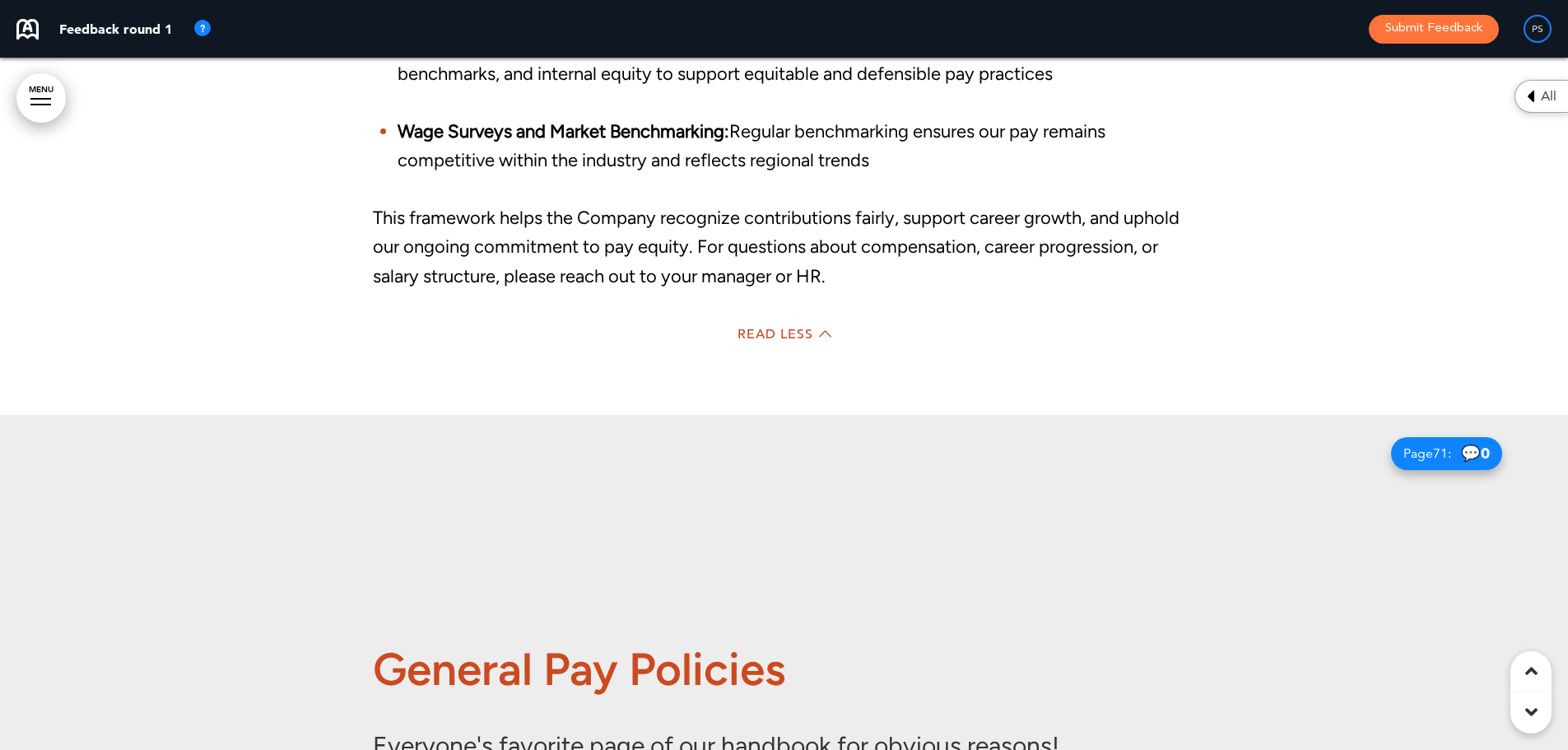
scroll to position [57534, 0]
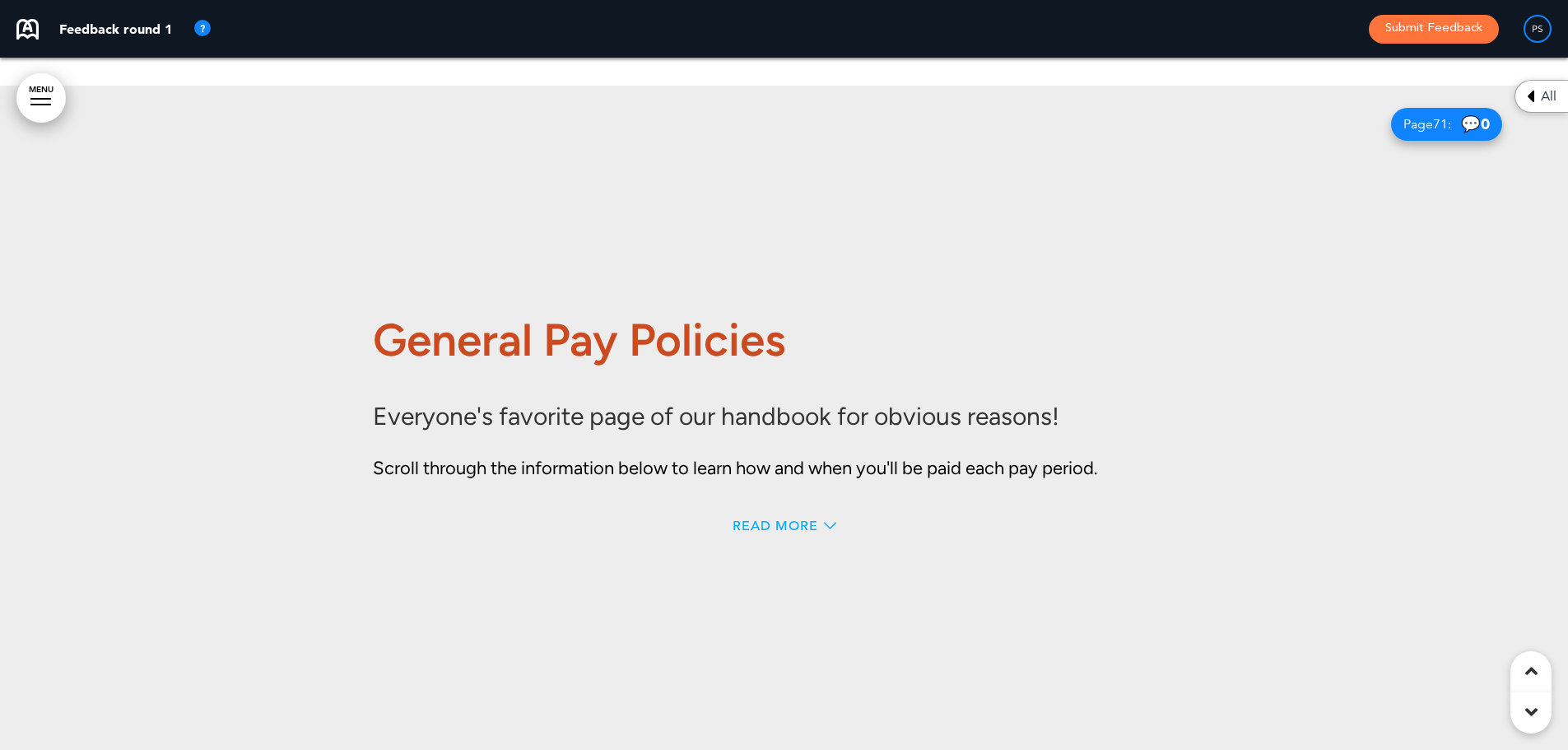
click at [783, 533] on span "Read More" at bounding box center [775, 526] width 86 height 13
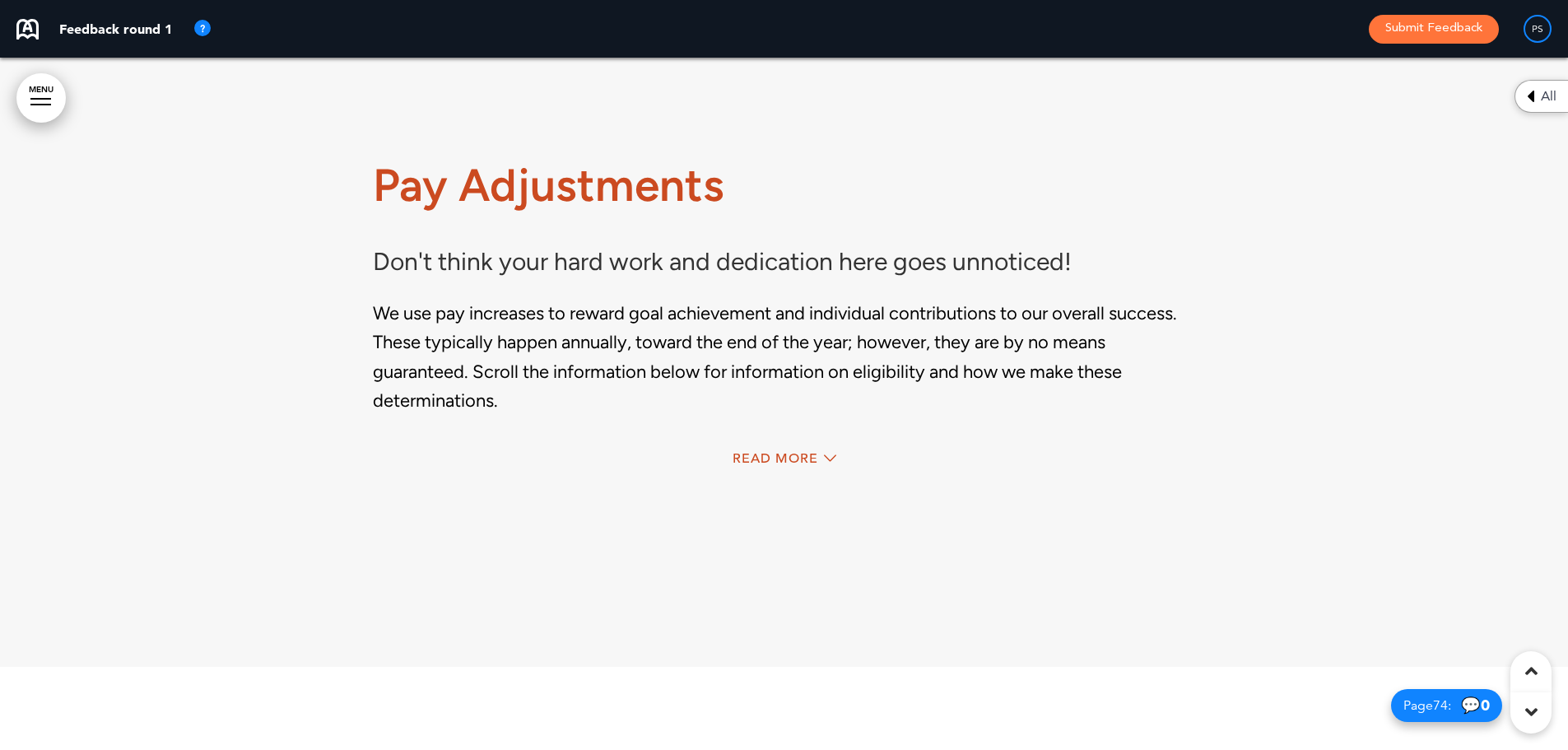
scroll to position [59758, 0]
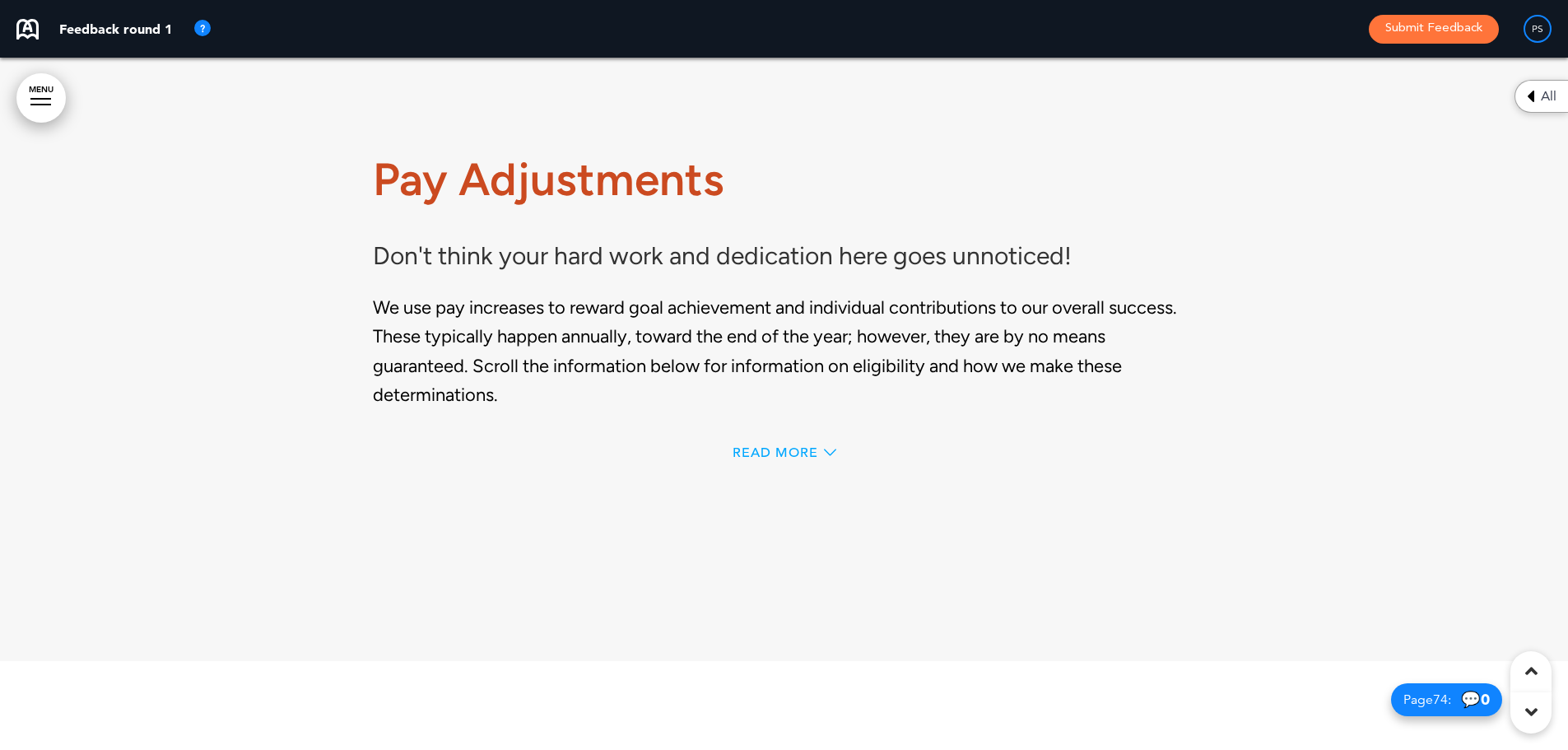
click at [774, 459] on span "Read More" at bounding box center [775, 452] width 86 height 13
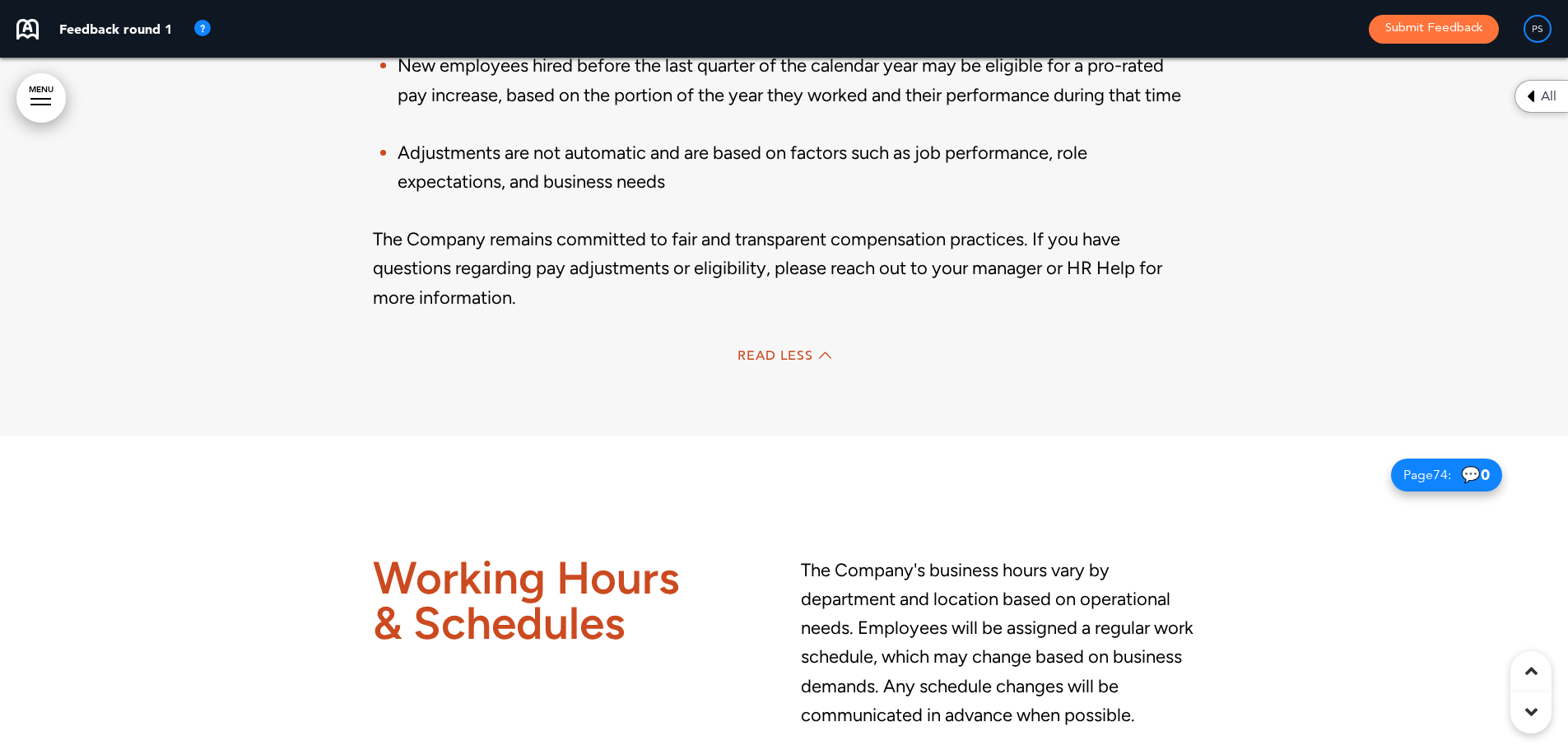
scroll to position [60580, 0]
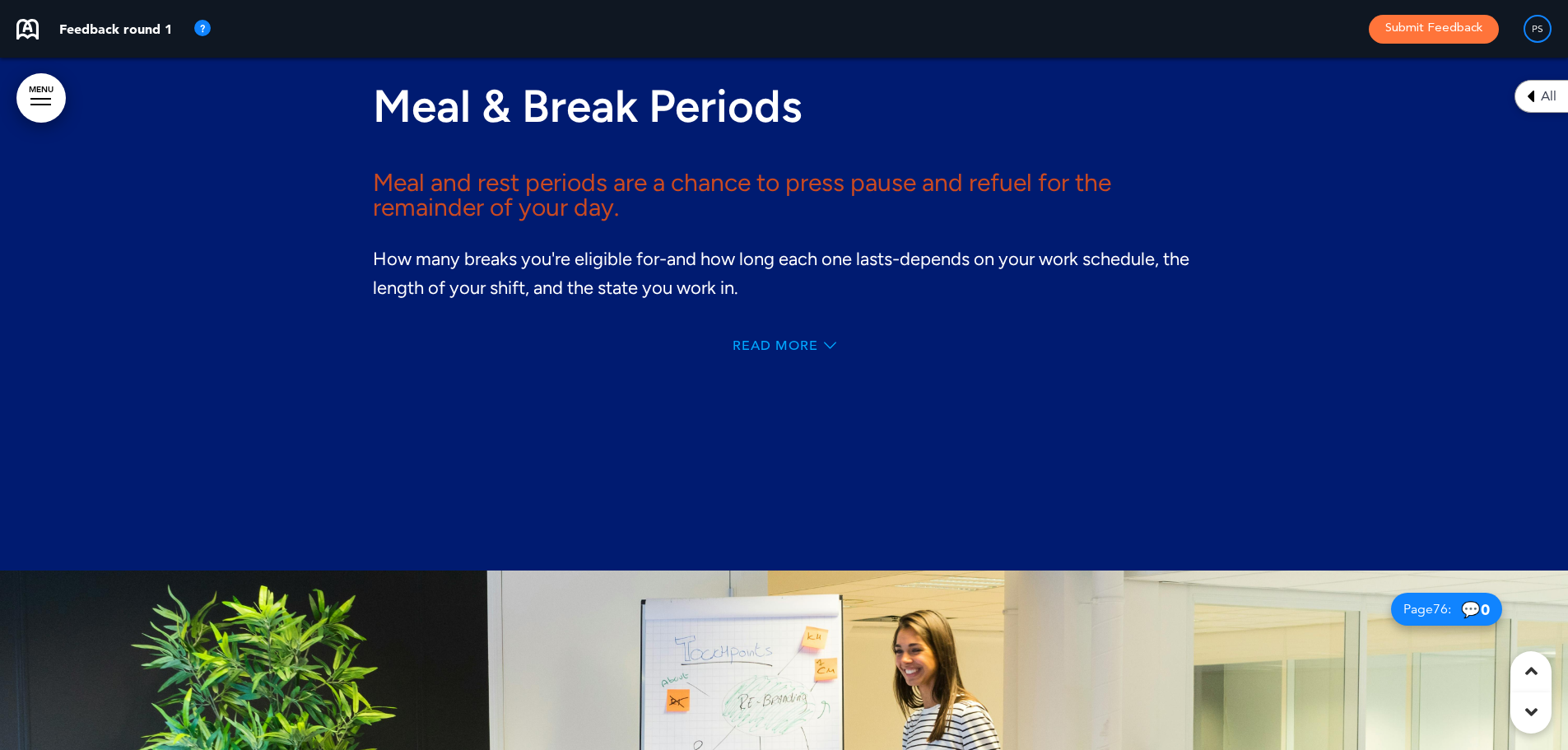
click at [751, 352] on span "Read More" at bounding box center [775, 346] width 86 height 13
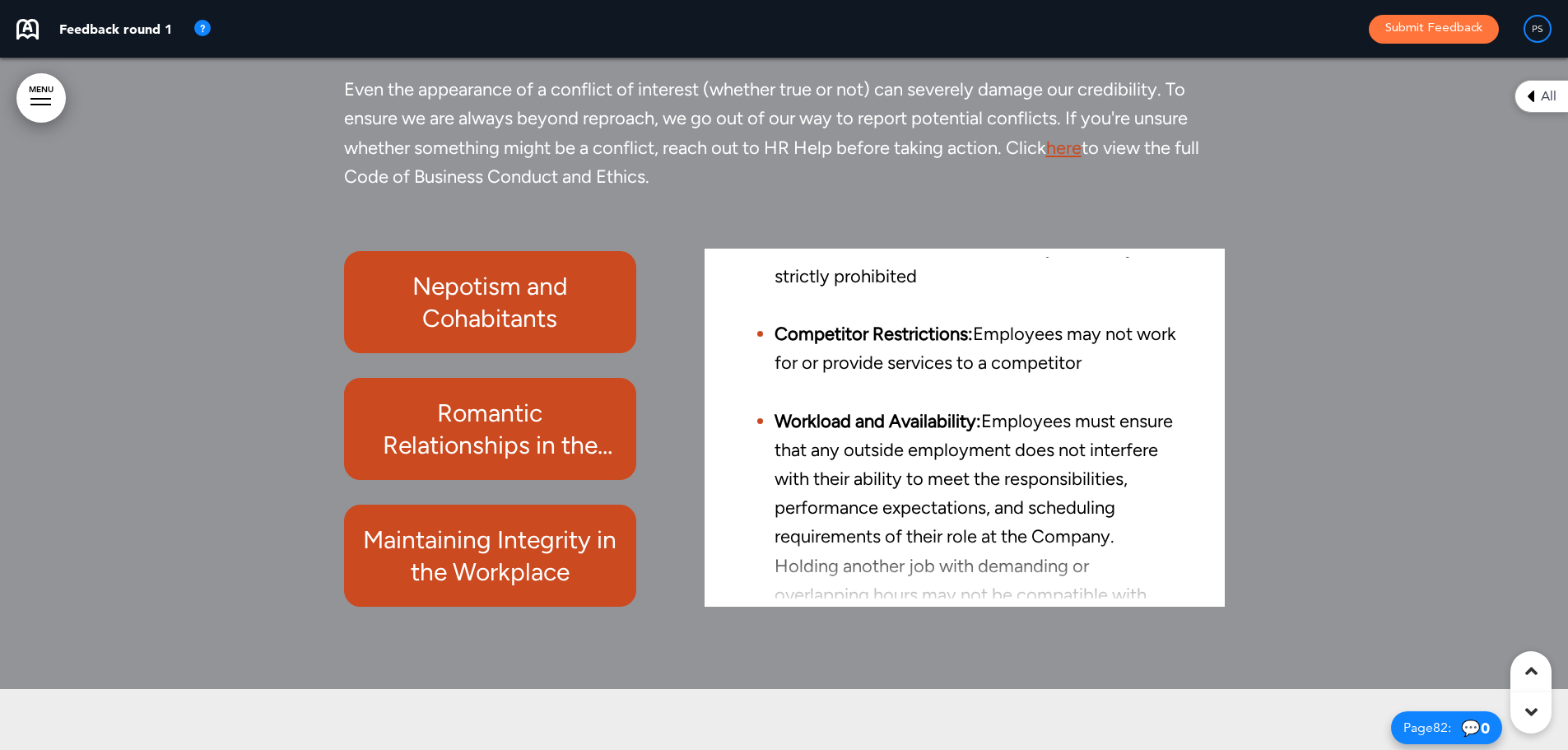
scroll to position [65293, 0]
